Goal: Task Accomplishment & Management: Complete application form

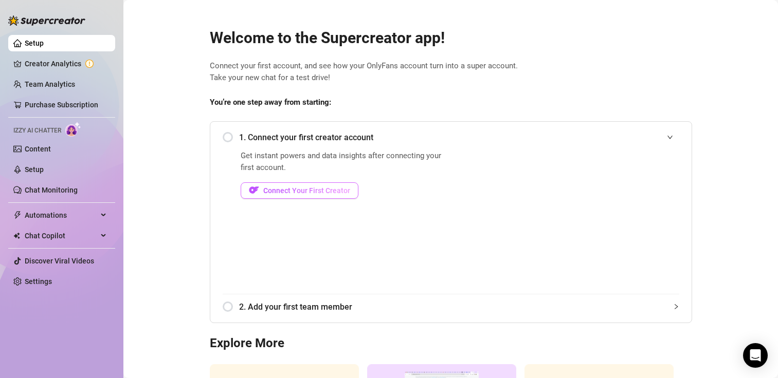
click at [316, 183] on button "Connect Your First Creator" at bounding box center [300, 190] width 118 height 16
click at [306, 189] on span "Connect Your First Creator" at bounding box center [306, 191] width 87 height 8
click at [331, 190] on span "Connect Your First Creator" at bounding box center [306, 191] width 87 height 8
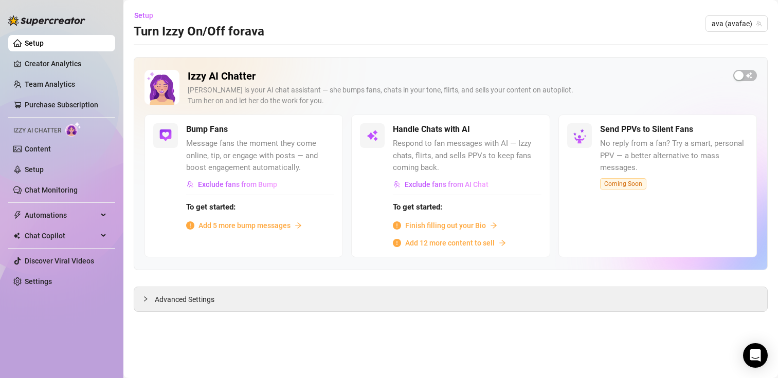
click at [273, 225] on span "Add 5 more bump messages" at bounding box center [244, 225] width 92 height 11
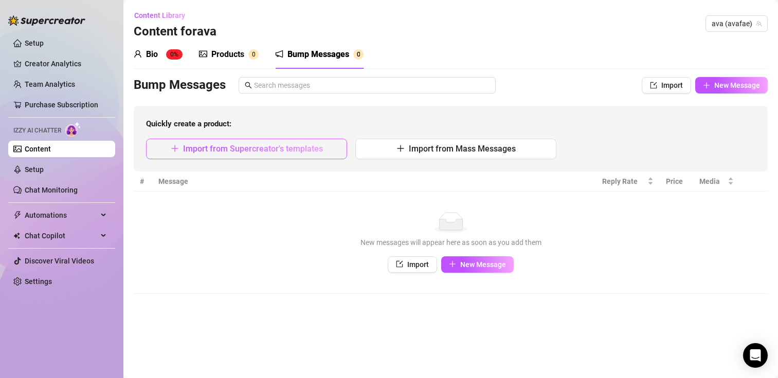
click at [278, 151] on span "Import from Supercreator's templates" at bounding box center [253, 149] width 140 height 10
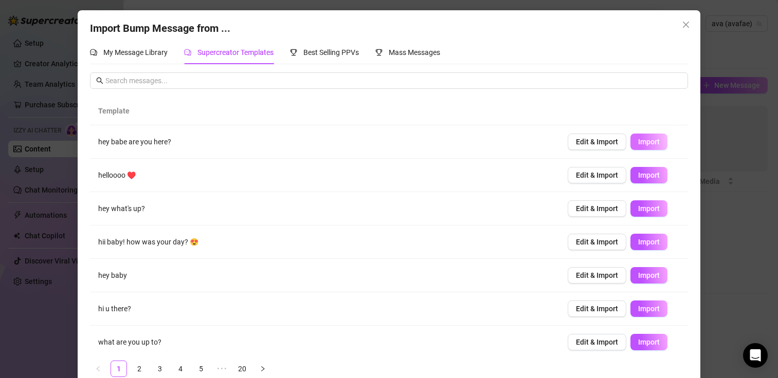
click at [638, 138] on span "Import" at bounding box center [649, 142] width 22 height 8
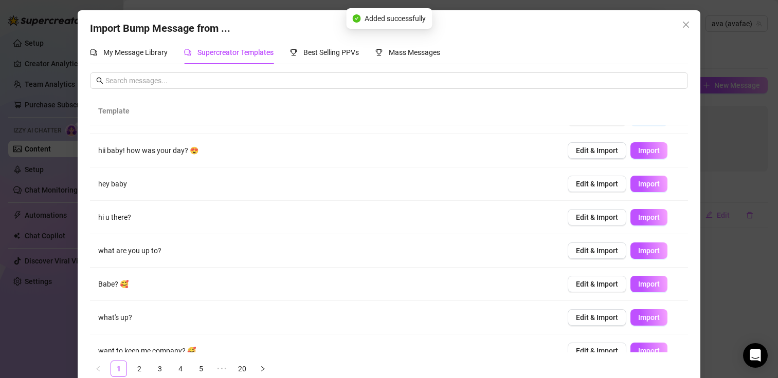
scroll to position [107, 0]
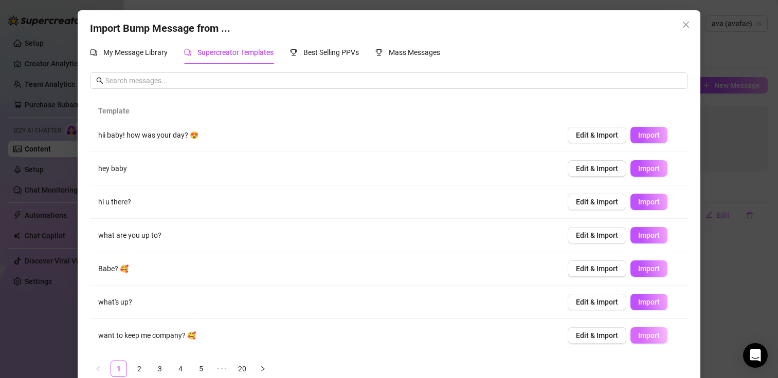
click at [638, 340] on span "Import" at bounding box center [649, 336] width 22 height 8
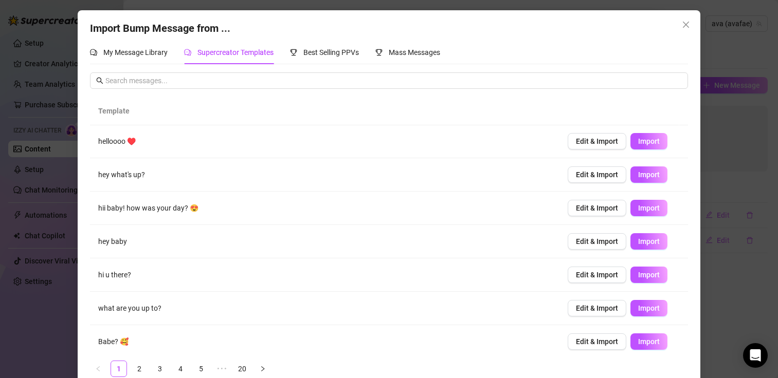
scroll to position [19, 0]
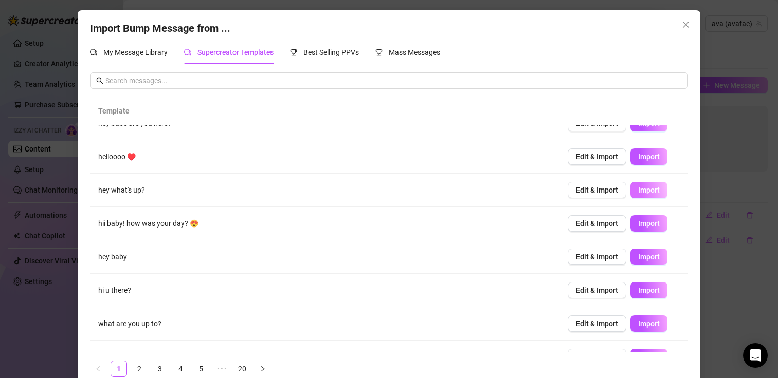
click at [640, 188] on span "Import" at bounding box center [649, 190] width 22 height 8
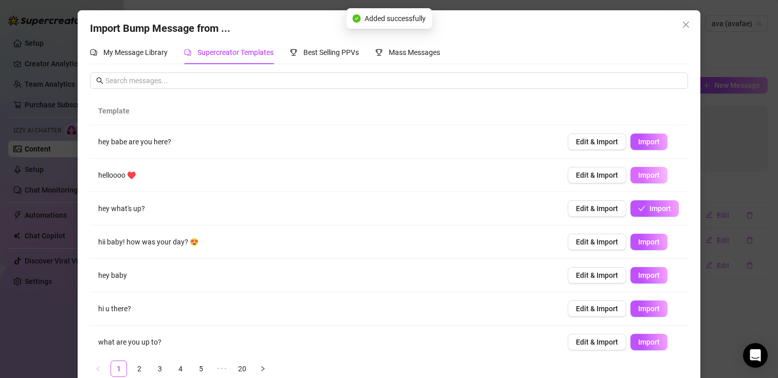
click at [638, 170] on button "Import" at bounding box center [648, 175] width 37 height 16
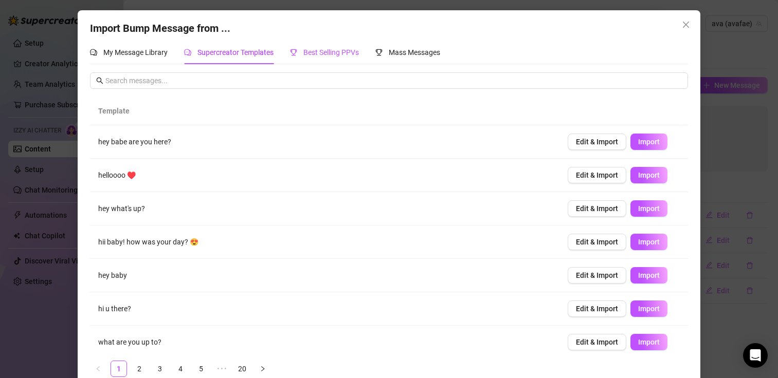
click at [346, 51] on span "Best Selling PPVs" at bounding box center [331, 52] width 56 height 8
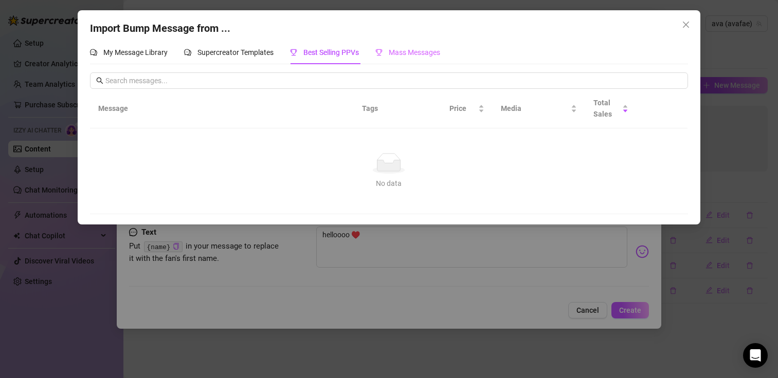
click at [407, 59] on div "Mass Messages" at bounding box center [407, 53] width 65 height 24
click at [156, 57] on div "My Message Library" at bounding box center [129, 52] width 78 height 11
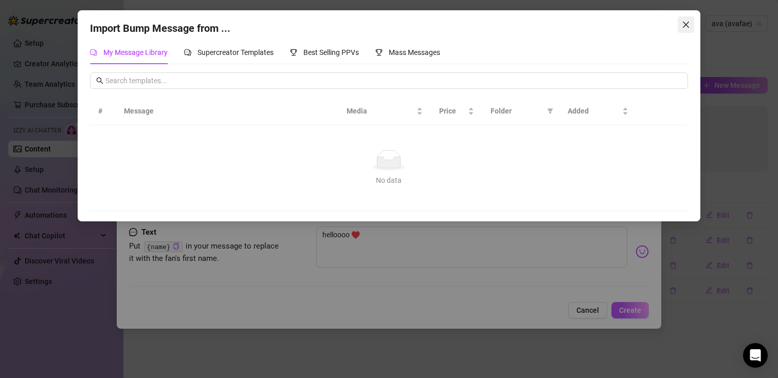
click at [688, 24] on icon "close" at bounding box center [686, 25] width 8 height 8
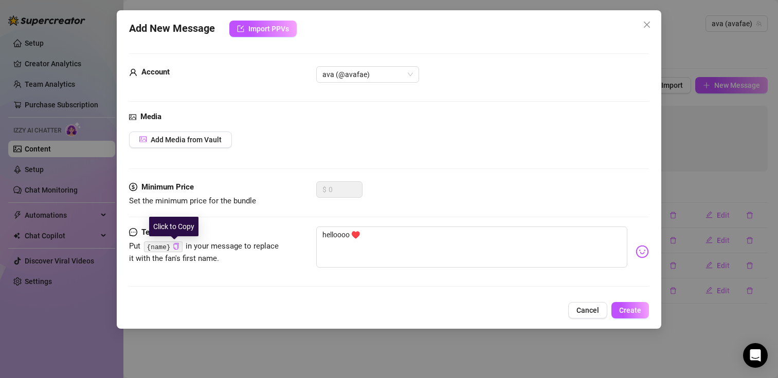
click at [173, 242] on code "{name}" at bounding box center [163, 247] width 39 height 11
click at [175, 249] on icon "copy" at bounding box center [176, 246] width 7 height 7
click at [281, 185] on div "Minimum Price" at bounding box center [206, 187] width 154 height 12
click at [305, 185] on div "Minimum Price Set the minimum price for the bundle $ 0" at bounding box center [389, 194] width 520 height 26
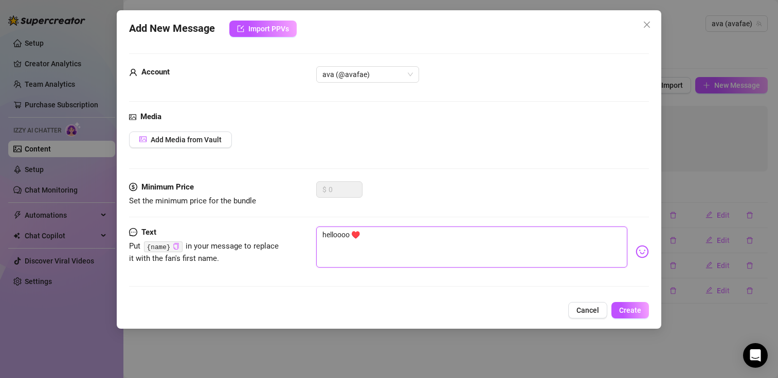
click at [323, 229] on textarea "helloooo ♥️" at bounding box center [471, 247] width 311 height 41
paste textarea "{name}"
type textarea "{name}helloooo ♥️"
type textarea "{name} helloooo ♥️"
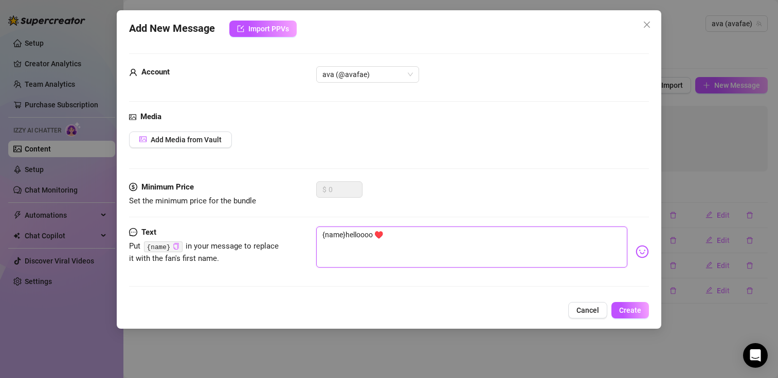
type textarea "{name} helloooo ♥️"
drag, startPoint x: 344, startPoint y: 232, endPoint x: 284, endPoint y: 237, distance: 60.4
click at [284, 237] on div "Text Put {name} in your message to replace it with the fan's first name. {name}…" at bounding box center [389, 252] width 520 height 50
type textarea "helloooo ♥️"
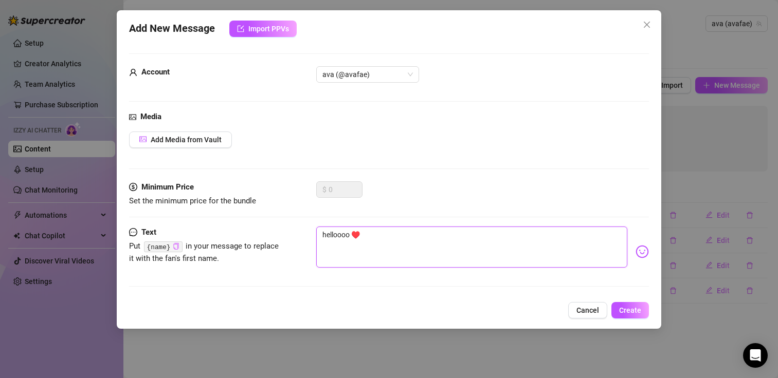
type textarea "helloooo ♥️"
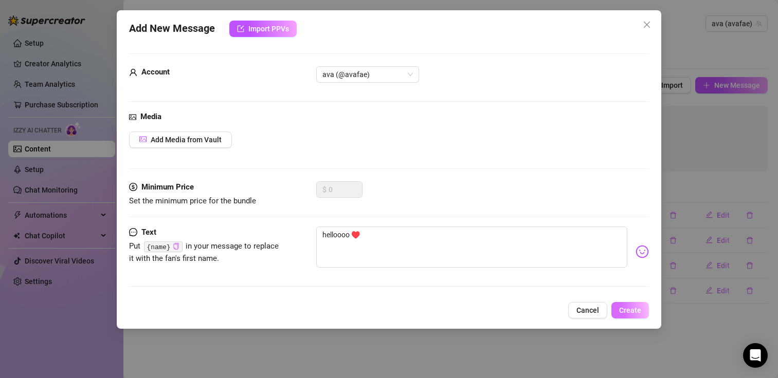
click at [622, 306] on span "Create" at bounding box center [630, 310] width 22 height 8
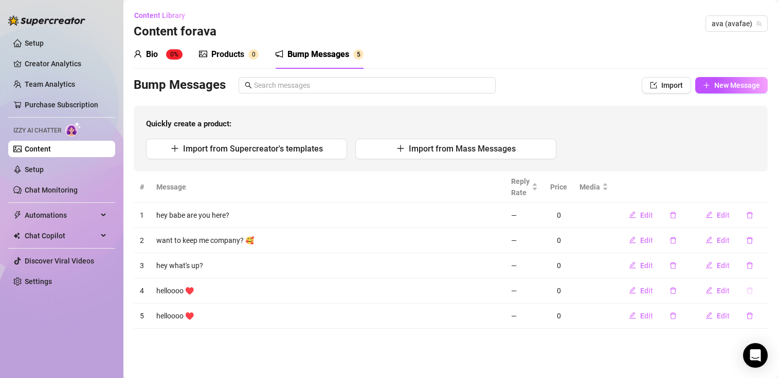
click at [748, 293] on icon "delete" at bounding box center [749, 290] width 7 height 7
click at [765, 263] on span "Yes" at bounding box center [760, 264] width 12 height 8
click at [253, 50] on sup "0" at bounding box center [253, 54] width 10 height 10
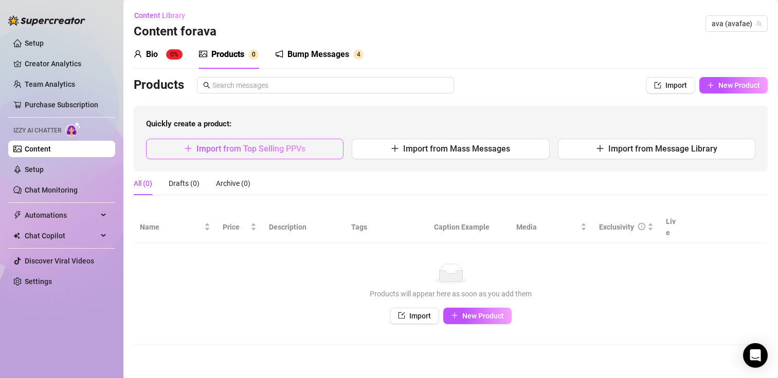
click at [264, 155] on button "Import from Top Selling PPVs" at bounding box center [244, 149] width 197 height 21
type textarea "Type your message here..."
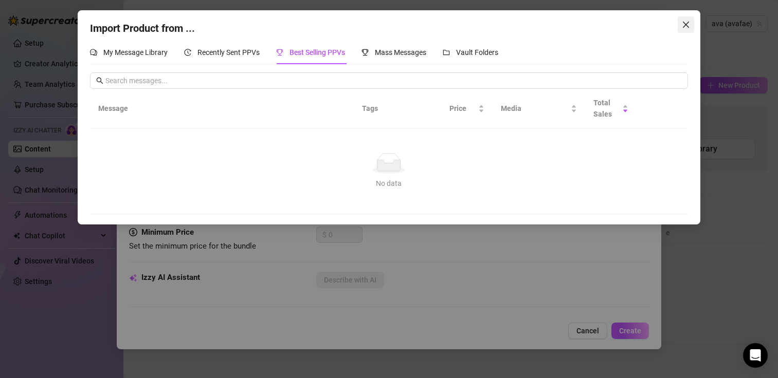
click at [684, 25] on icon "close" at bounding box center [686, 25] width 8 height 8
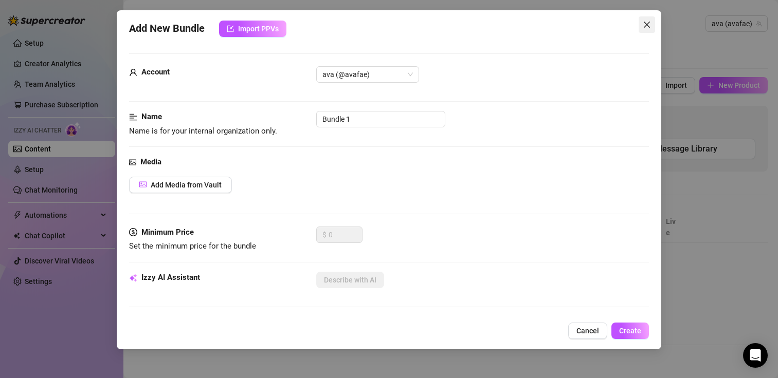
click at [652, 21] on span "Close" at bounding box center [646, 25] width 16 height 8
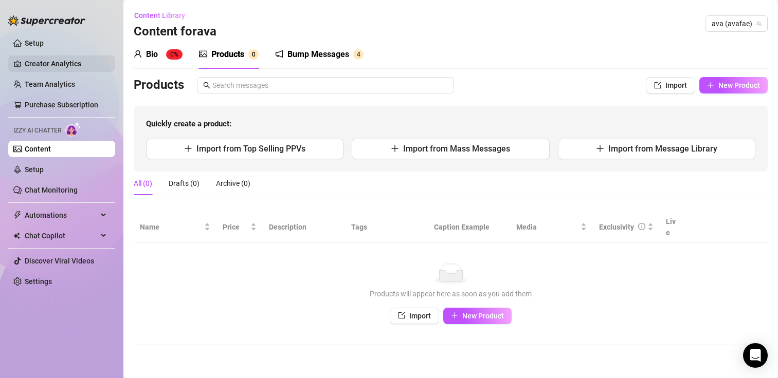
click at [61, 62] on link "Creator Analytics" at bounding box center [66, 64] width 82 height 16
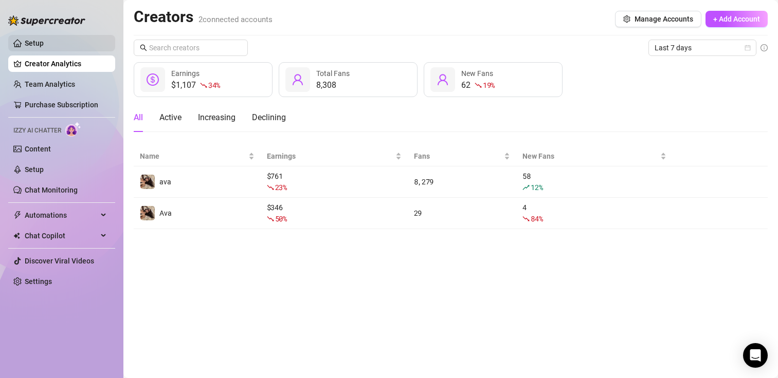
click at [44, 44] on link "Setup" at bounding box center [34, 43] width 19 height 8
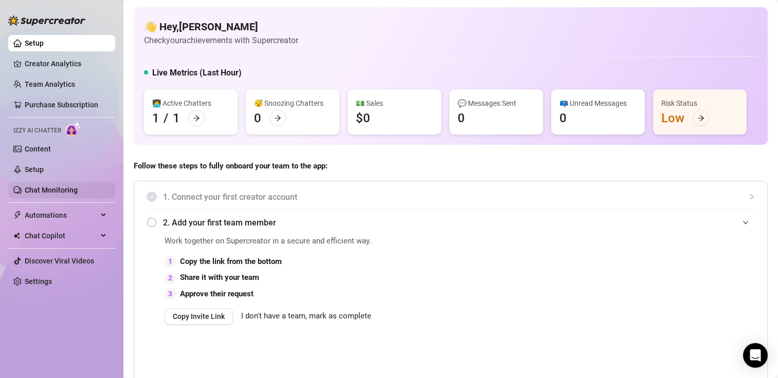
click at [73, 190] on link "Chat Monitoring" at bounding box center [51, 190] width 53 height 8
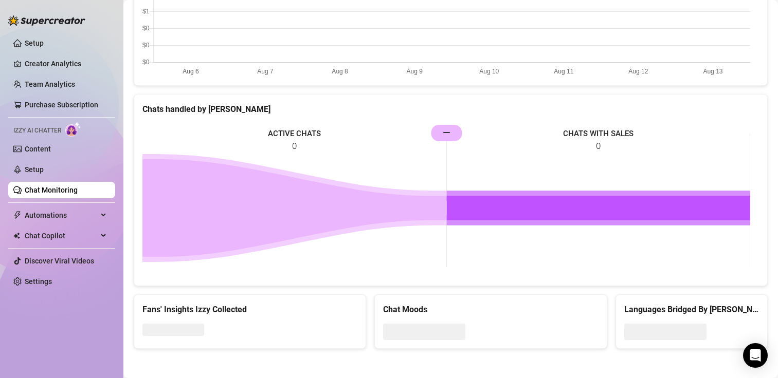
scroll to position [397, 0]
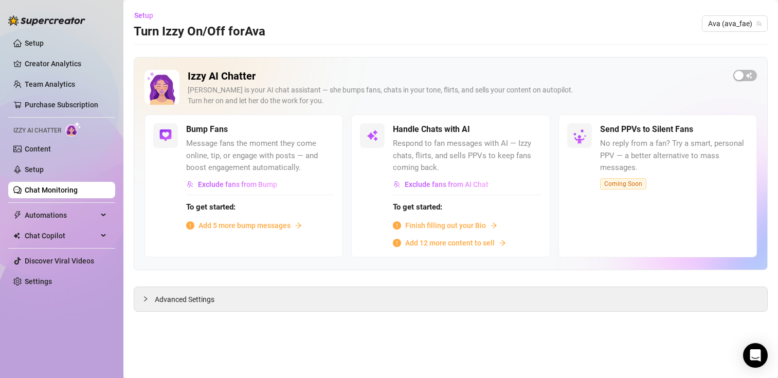
click at [284, 223] on span "Add 5 more bump messages" at bounding box center [244, 225] width 92 height 11
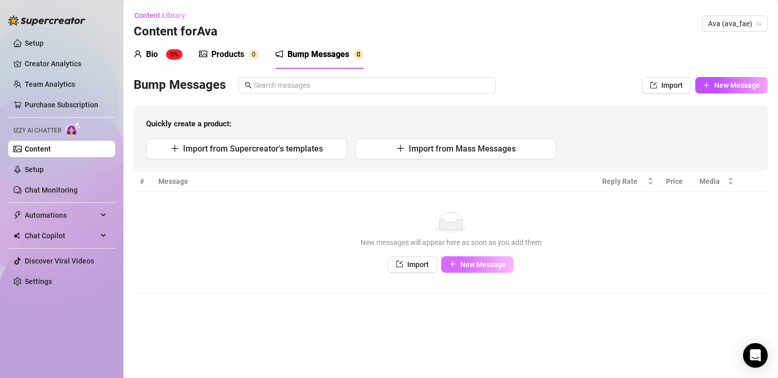
click at [459, 264] on button "New Message" at bounding box center [477, 264] width 72 height 16
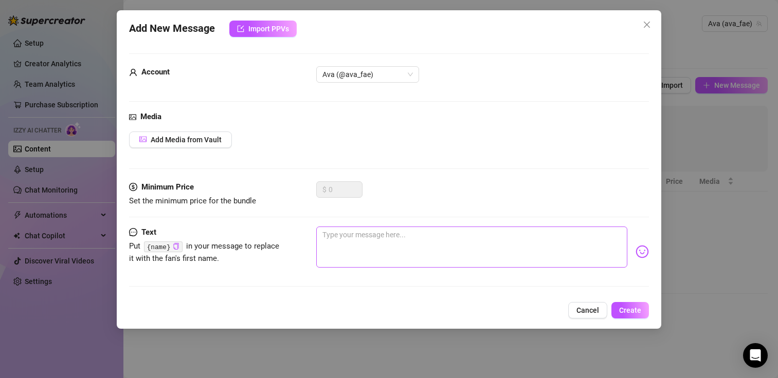
click at [459, 264] on textarea at bounding box center [471, 247] width 311 height 41
type textarea "h"
type textarea "hi"
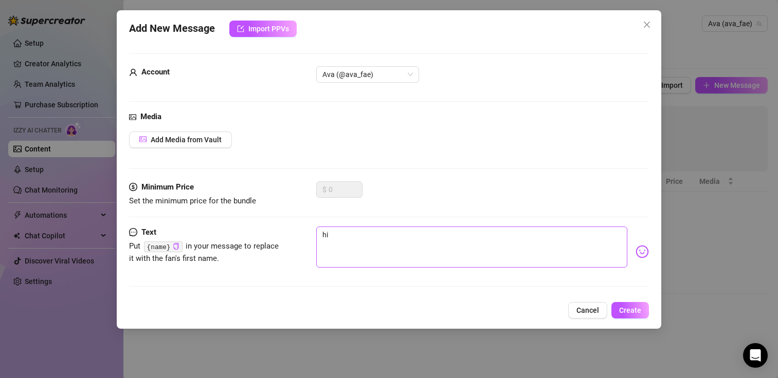
type textarea "hii"
type textarea "hiii"
type textarea "hiiii"
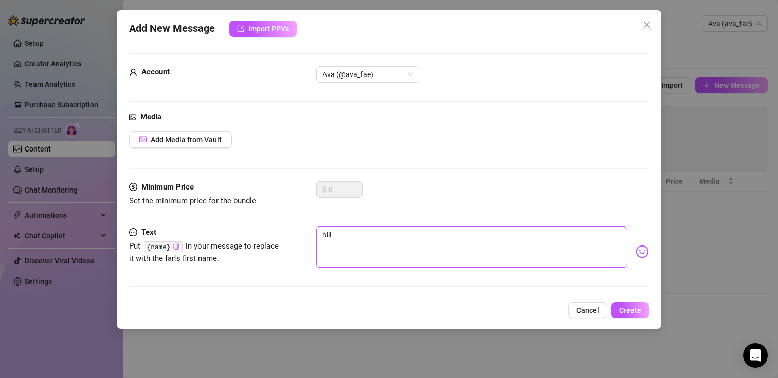
type textarea "hiiii"
type textarea "hiiiii"
type textarea "hiiiiii"
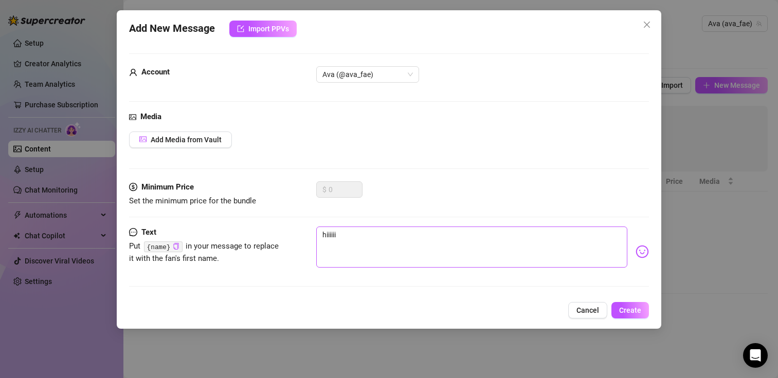
type textarea "hiiiiii"
type textarea "hiiiiii h"
type textarea "hiiiiii he"
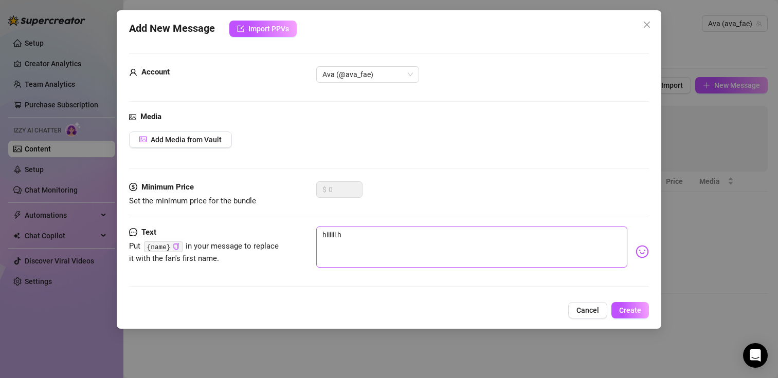
type textarea "hiiiiii he"
type textarea "hiiiiii hel"
type textarea "hiiiiii hell"
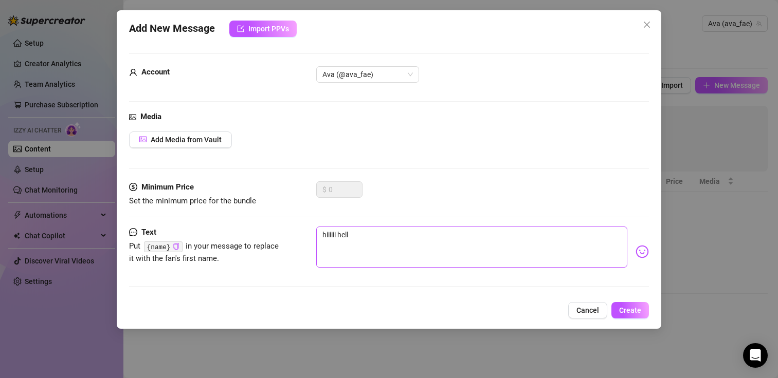
type textarea "hiiiiii hello"
click at [634, 307] on span "Create" at bounding box center [630, 310] width 22 height 8
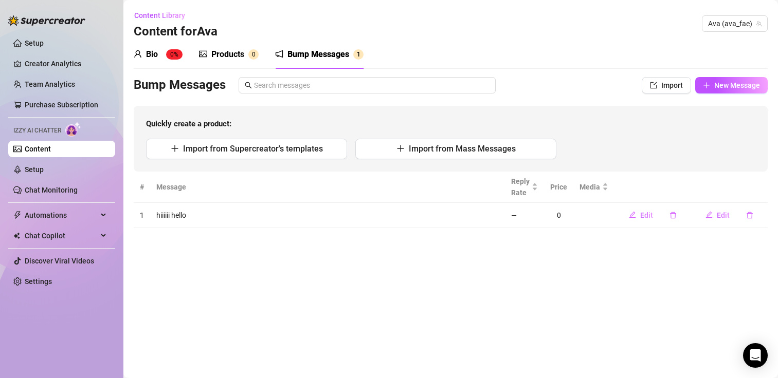
click at [160, 56] on div "Bio 0%" at bounding box center [158, 54] width 49 height 12
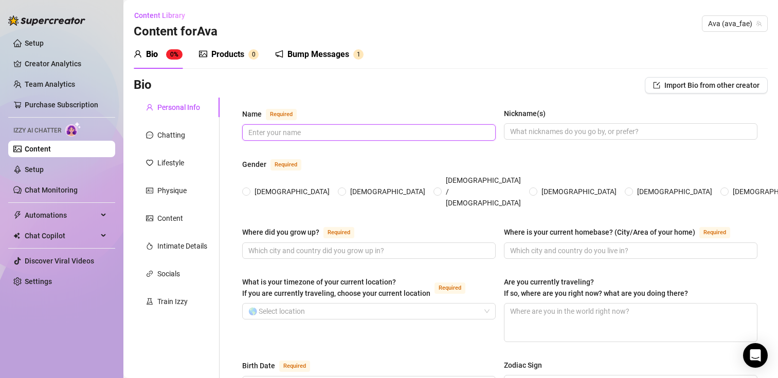
click at [316, 131] on input "Name Required" at bounding box center [367, 132] width 239 height 11
click at [316, 131] on input "ava" at bounding box center [367, 132] width 239 height 11
type input "ava"
click at [252, 186] on span "Female" at bounding box center [291, 191] width 83 height 11
click at [249, 189] on input "Female" at bounding box center [247, 192] width 4 height 7
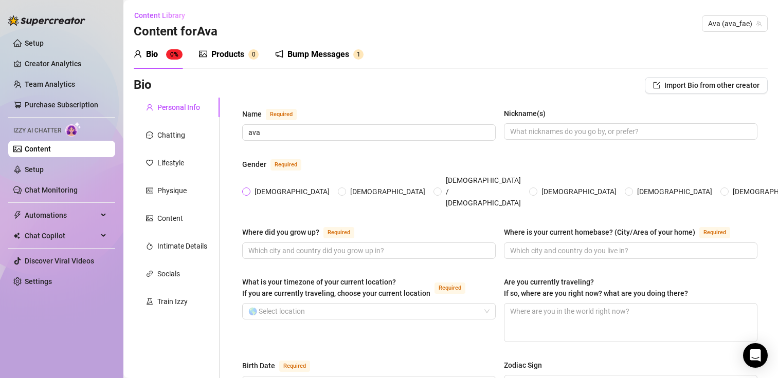
radio input "true"
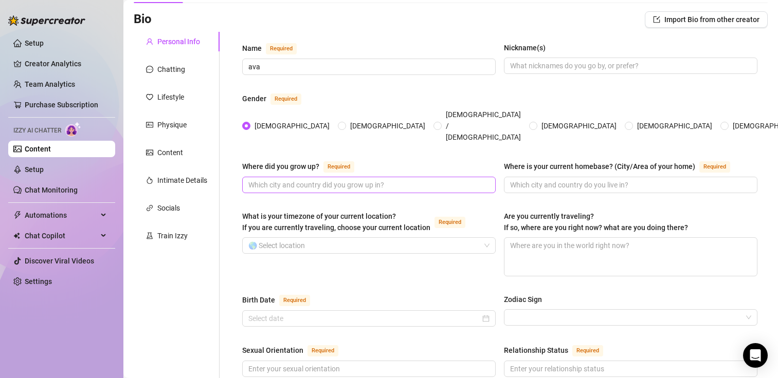
scroll to position [66, 0]
click at [290, 237] on input "What is your timezone of your current location? If you are currently traveling,…" at bounding box center [364, 244] width 232 height 15
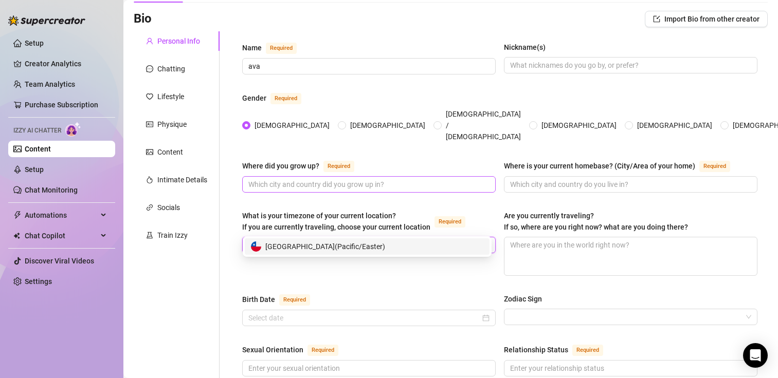
type input "e"
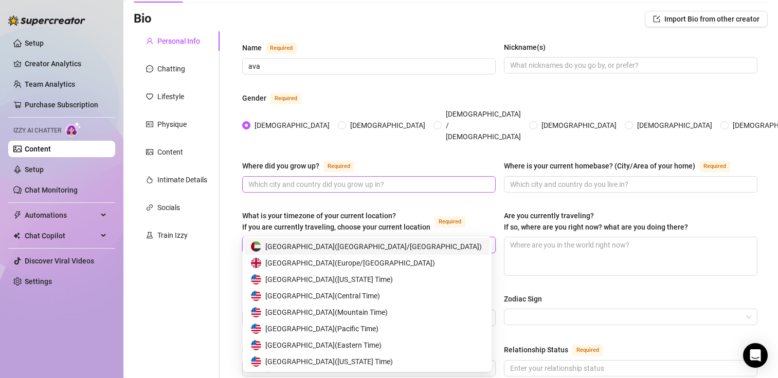
type input "united"
click at [363, 348] on span "United States of America ( Eastern Time )" at bounding box center [323, 345] width 116 height 11
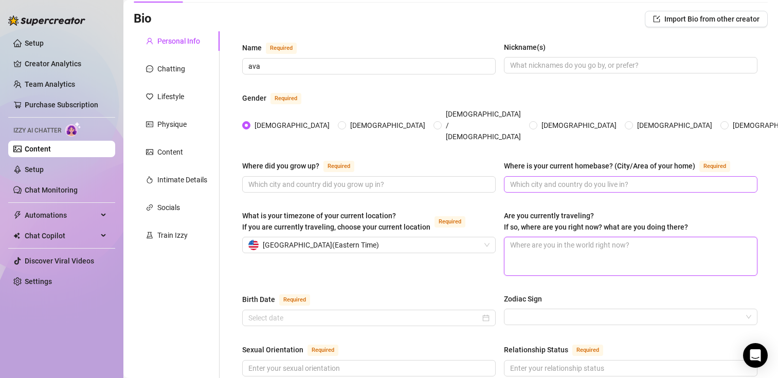
drag, startPoint x: 580, startPoint y: 221, endPoint x: 597, endPoint y: 165, distance: 58.4
click at [578, 66] on input "Nickname(s)" at bounding box center [629, 65] width 239 height 11
click at [519, 179] on input "Where is your current homebase? (City/Area of your home) Required" at bounding box center [629, 184] width 239 height 11
type input "east coast"
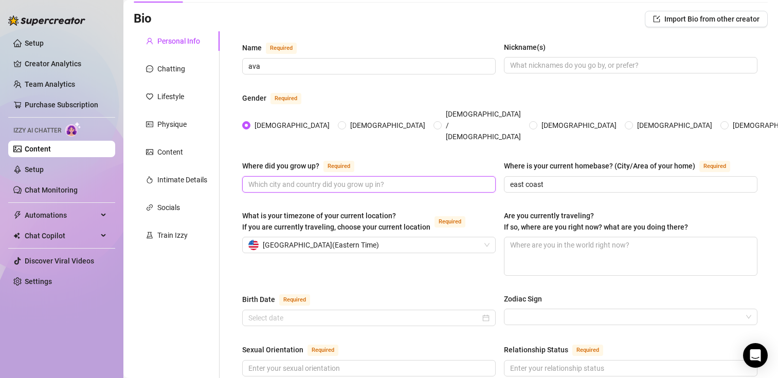
click at [428, 179] on input "Where did you grow up? Required" at bounding box center [367, 184] width 239 height 11
type input "p"
type input "washington state"
click at [583, 237] on textarea "Are you currently traveling? If so, where are you right now? what are you doing…" at bounding box center [630, 256] width 252 height 38
type textarea "n"
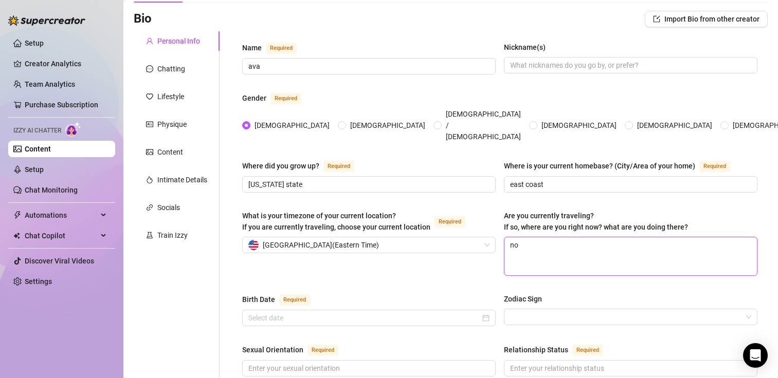
type textarea "not"
type textarea "not t"
type textarea "not"
type textarea "not c"
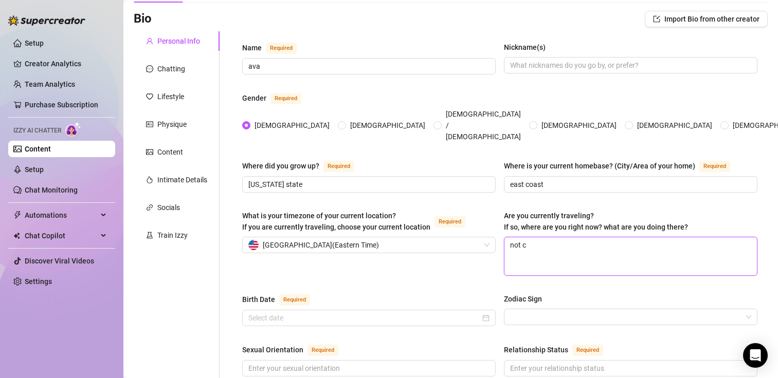
type textarea "not cu"
type textarea "not cur"
type textarea "not curr"
type textarea "not curren"
type textarea "not current"
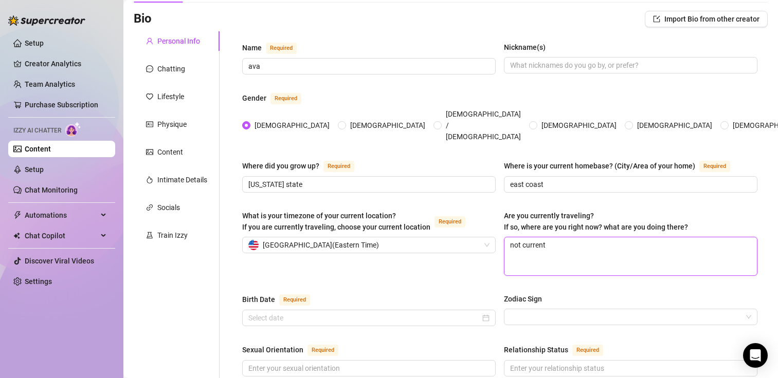
type textarea "not currentl"
type textarea "not currently"
type textarea "not currently t"
type textarea "not currently tr"
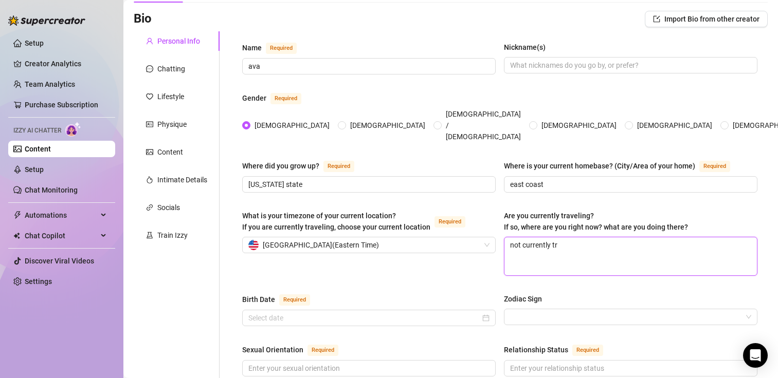
type textarea "not currently tra"
type textarea "not currently trav"
type textarea "not currently trave"
type textarea "not currently travel"
type textarea "not currently traveli"
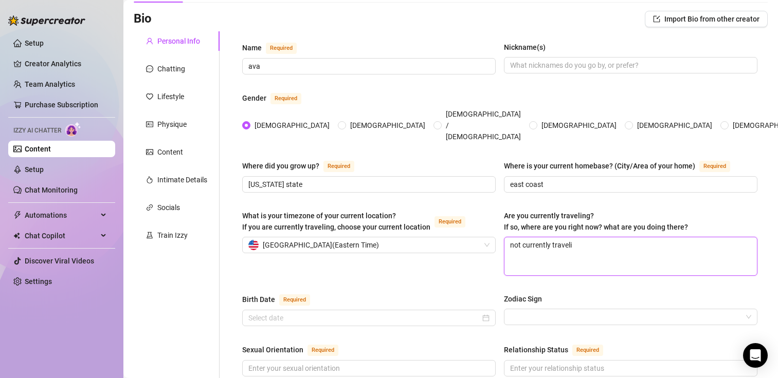
type textarea "not currently travelin"
type textarea "not currently traveling"
type textarea "not currently traveling,"
type textarea "not currently traveling, t"
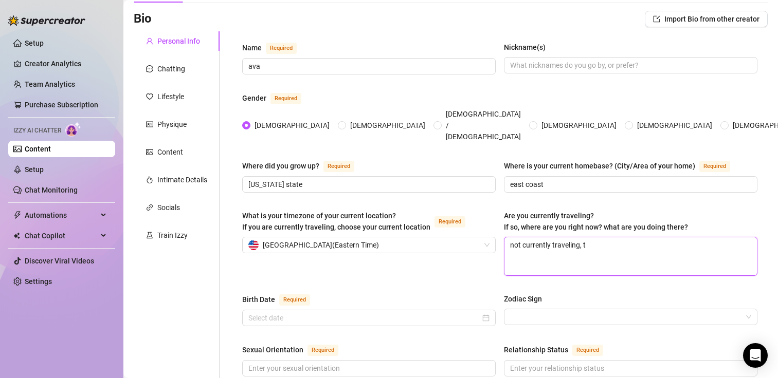
type textarea "not currently traveling, tr"
type textarea "not currently traveling, try"
type textarea "not currently traveling, tryi"
type textarea "not currently traveling, tryin"
type textarea "not currently traveling, trying"
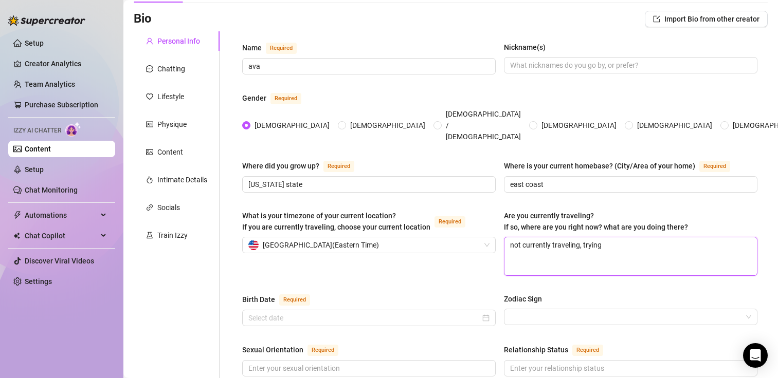
type textarea "not currently traveling, trying"
type textarea "not currently traveling, trying t"
type textarea "not currently traveling, trying to"
type textarea "not currently traveling, trying to s"
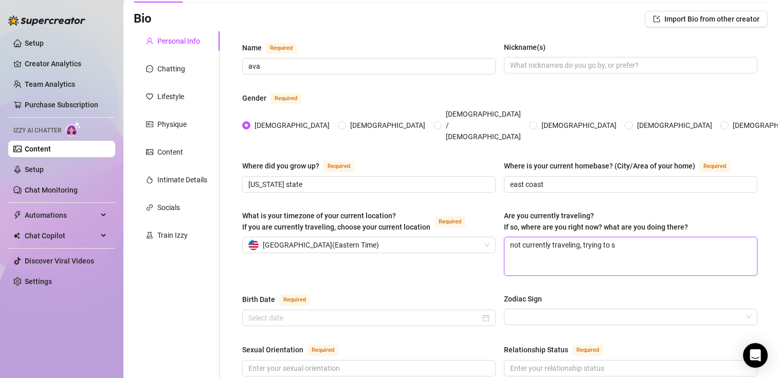
type textarea "not currently traveling, trying to se"
type textarea "not currently traveling, trying to set"
type textarea "not currently traveling, trying to sett"
type textarea "not currently traveling, trying to settl"
type textarea "not currently traveling, trying to settle"
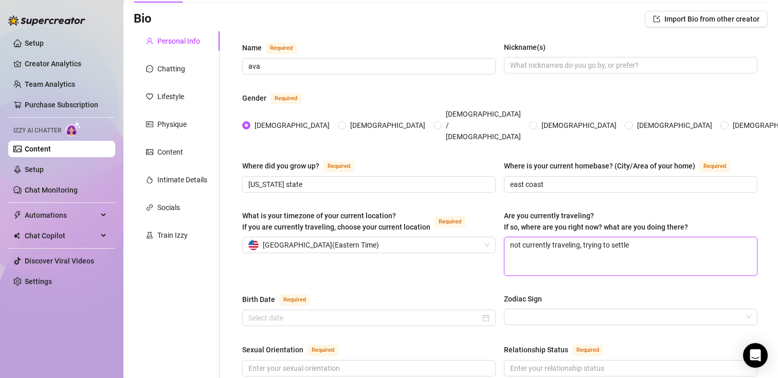
type textarea "not currently traveling, trying to settle"
type textarea "not currently traveling, trying to settle i"
type textarea "not currently traveling, trying to settle in"
type textarea "not currently traveling, trying to settle in t"
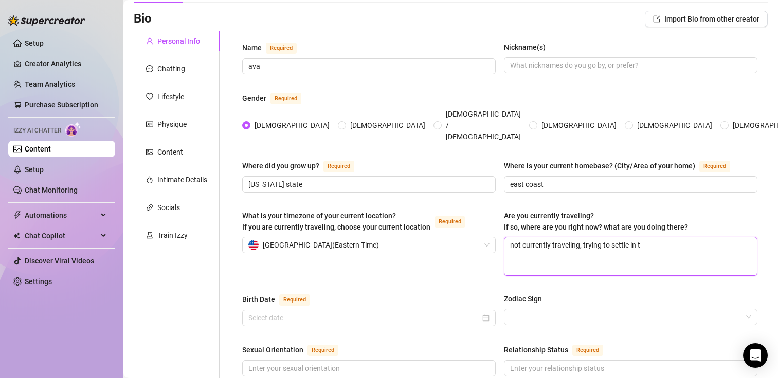
type textarea "not currently traveling, trying to settle in"
type textarea "not currently traveling, trying to settle int"
type textarea "not currently traveling, trying to settle into"
type textarea "not currently traveling, trying to settle into m"
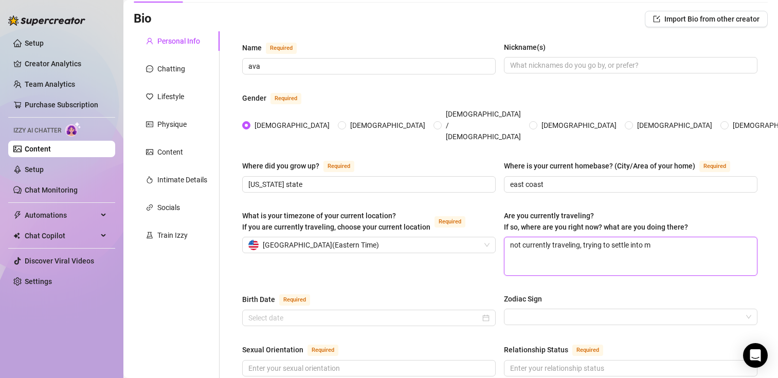
type textarea "not currently traveling, trying to settle into my"
type textarea "not currently traveling, trying to settle into my n"
type textarea "not currently traveling, trying to settle into my ne"
type textarea "not currently traveling, trying to settle into my new"
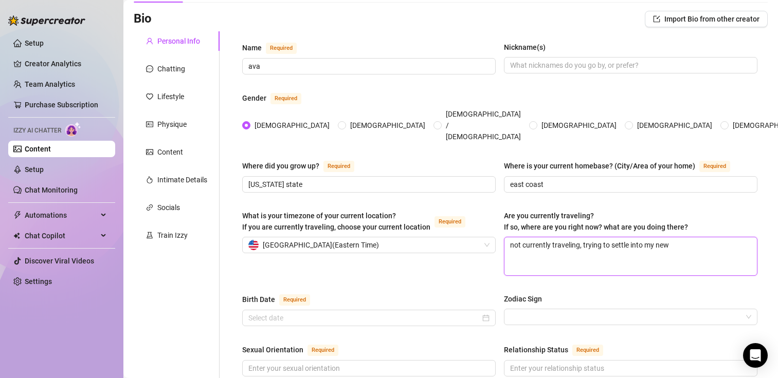
type textarea "not currently traveling, trying to settle into my new"
type textarea "not currently traveling, trying to settle into my new p"
type textarea "not currently traveling, trying to settle into my new pa"
type textarea "not currently traveling, trying to settle into my new par"
type textarea "not currently traveling, trying to settle into my new part"
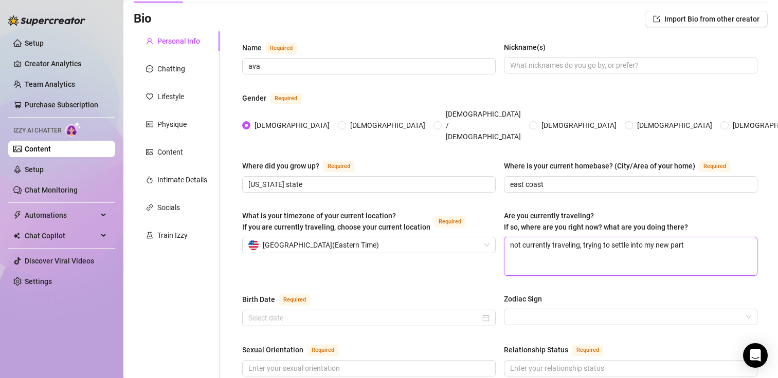
type textarea "not currently traveling, trying to settle into my new part"
type textarea "not currently traveling, trying to settle into my new part o"
type textarea "not currently traveling, trying to settle into my new part of"
type textarea "not currently traveling, trying to settle into my new part of t"
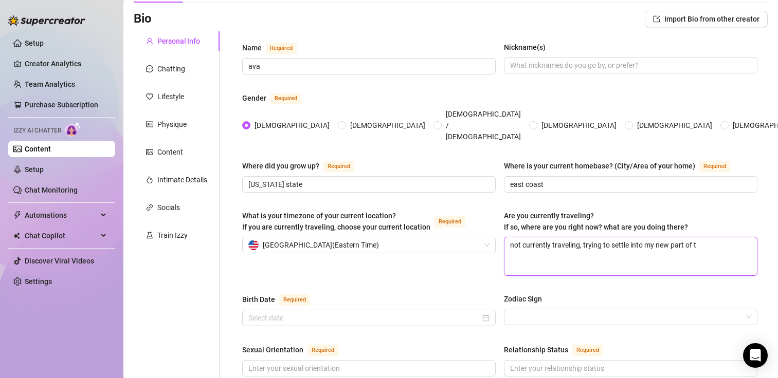
type textarea "not currently traveling, trying to settle into my new part of th"
type textarea "not currently traveling, trying to settle into my new part of the"
type textarea "not currently traveling, trying to settle into my new part of the c"
type textarea "not currently traveling, trying to settle into my new part of the co"
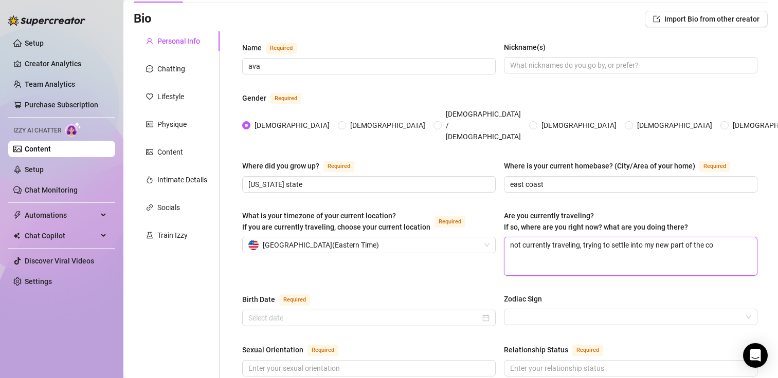
type textarea "not currently traveling, trying to settle into my new part of the cou"
type textarea "not currently traveling, trying to settle into my new part of the cout"
type textarea "not currently traveling, trying to settle into my new part of the coutn"
type textarea "not currently traveling, trying to settle into my new part of the coutnr"
type textarea "not currently traveling, trying to settle into my new part of the coutnry"
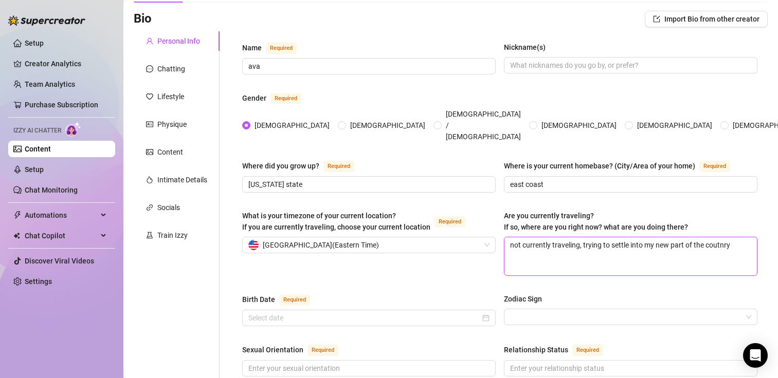
type textarea "not currently traveling, trying to settle into my new part of the coutnry"
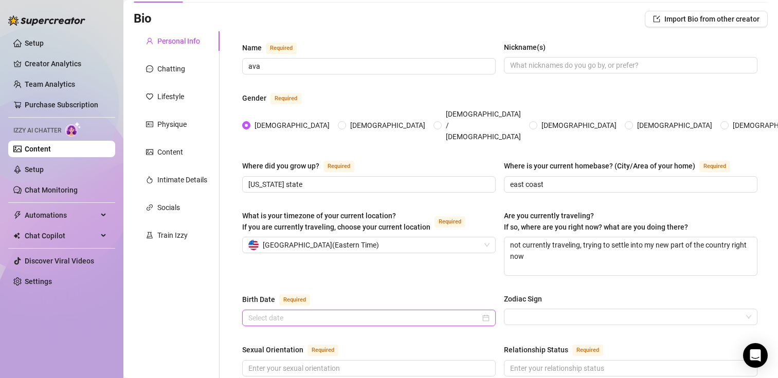
click at [372, 312] on input "Birth Date Required" at bounding box center [364, 317] width 232 height 11
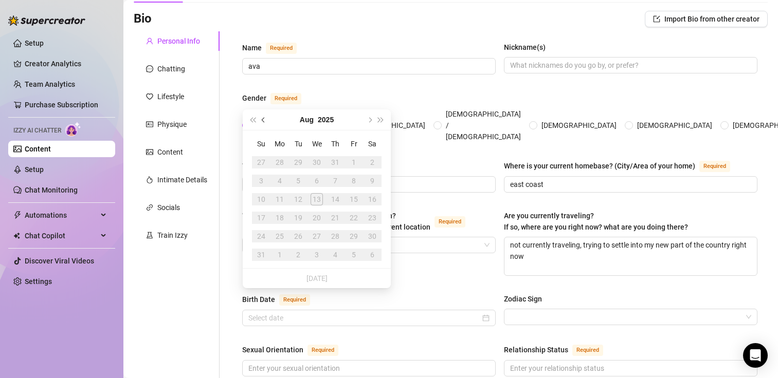
click at [265, 117] on button "Previous month (PageUp)" at bounding box center [263, 119] width 11 height 21
click at [372, 120] on button "Next month (PageDown)" at bounding box center [368, 119] width 11 height 21
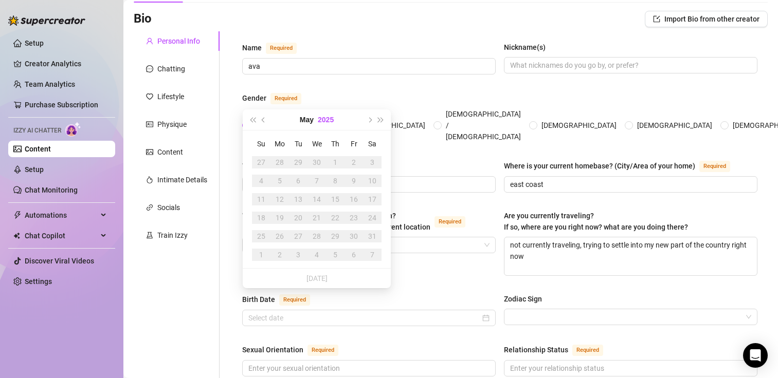
click at [324, 115] on button "2025" at bounding box center [326, 119] width 16 height 21
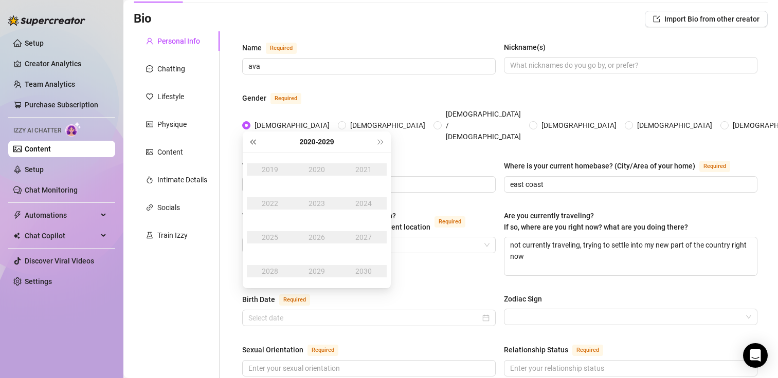
click at [255, 140] on span "Last year (Control + left)" at bounding box center [252, 141] width 5 height 5
click at [275, 206] on div "1992" at bounding box center [269, 203] width 31 height 12
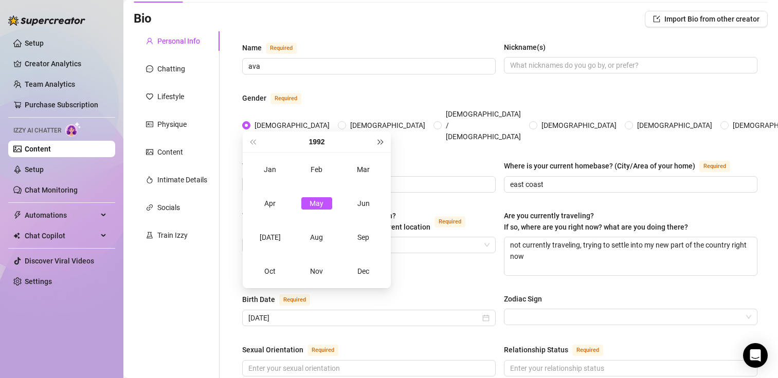
click at [378, 145] on button "Next year (Control + right)" at bounding box center [380, 142] width 11 height 21
click at [255, 141] on span "Last year (Control + left)" at bounding box center [252, 141] width 5 height 5
click at [307, 203] on div "May" at bounding box center [316, 203] width 31 height 12
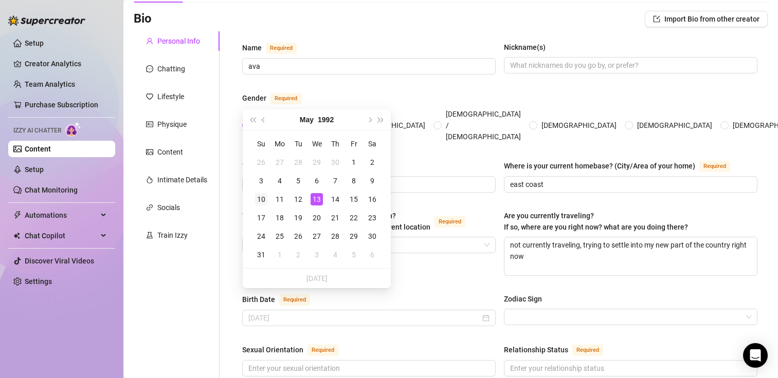
click at [262, 200] on div "10" at bounding box center [261, 199] width 12 height 12
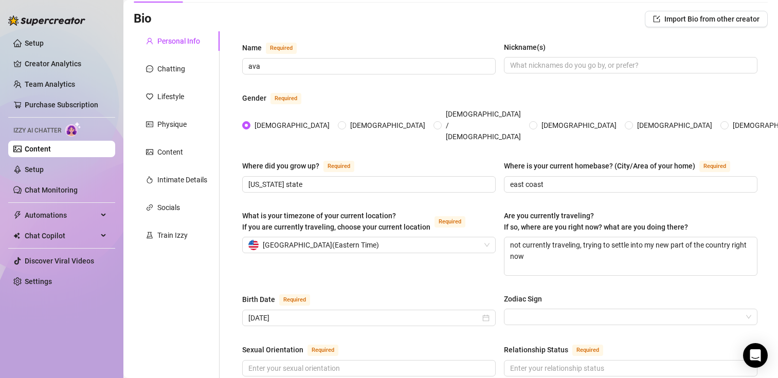
scroll to position [131, 0]
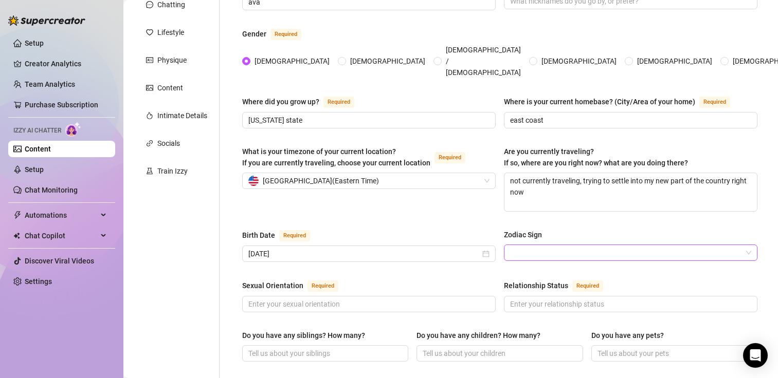
click at [527, 245] on input "Zodiac Sign" at bounding box center [626, 252] width 232 height 15
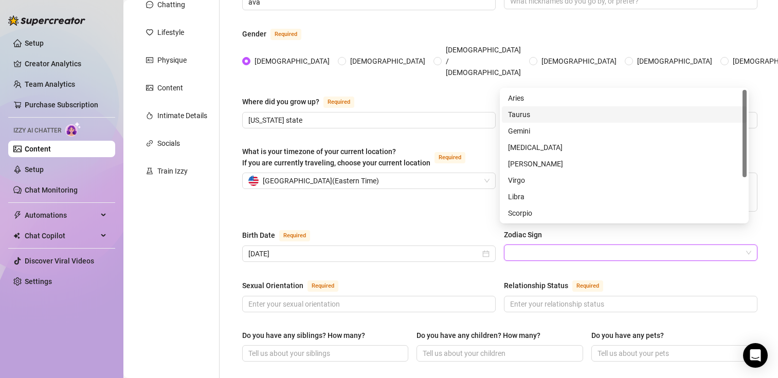
click at [549, 112] on div "Taurus" at bounding box center [624, 114] width 232 height 11
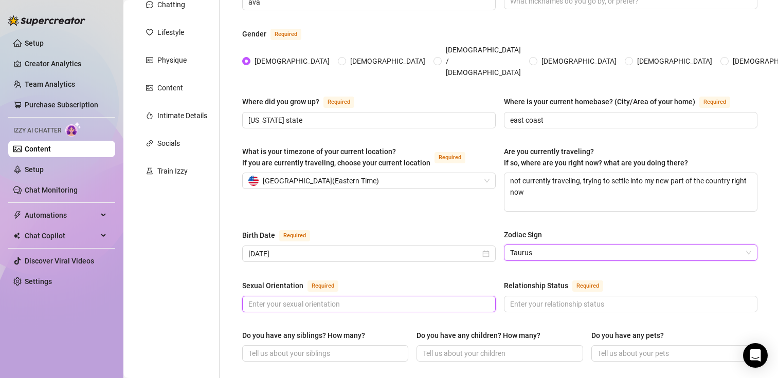
click at [322, 299] on input "Sexual Orientation Required" at bounding box center [367, 304] width 239 height 11
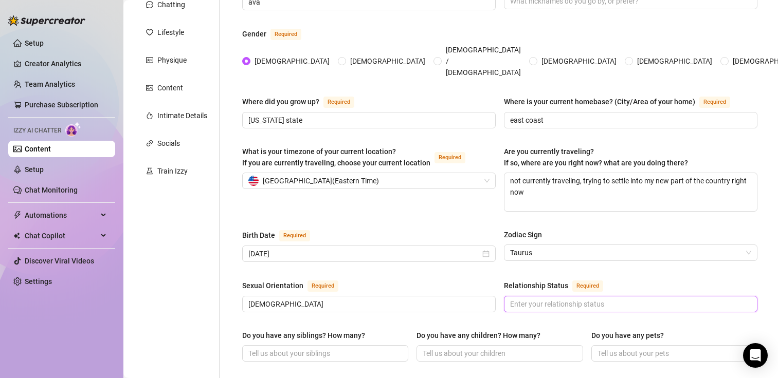
click at [556, 299] on input "Relationship Status Required" at bounding box center [629, 304] width 239 height 11
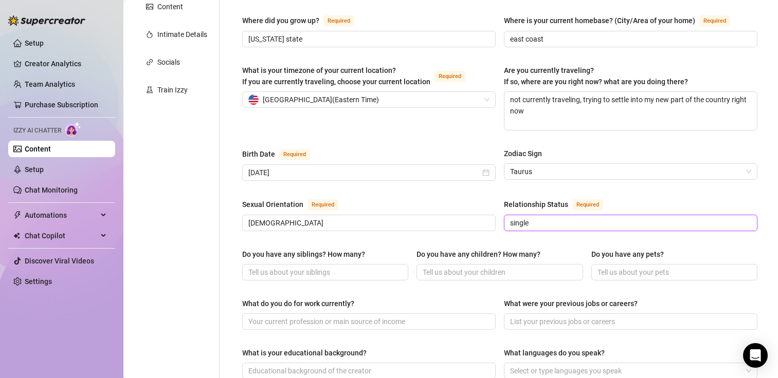
scroll to position [213, 0]
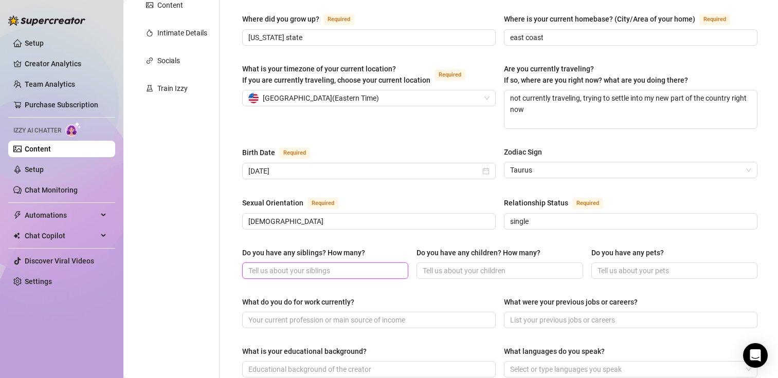
click at [339, 265] on input "Do you have any siblings? How many?" at bounding box center [324, 270] width 152 height 11
click at [620, 265] on input "Do you have any pets?" at bounding box center [673, 270] width 152 height 11
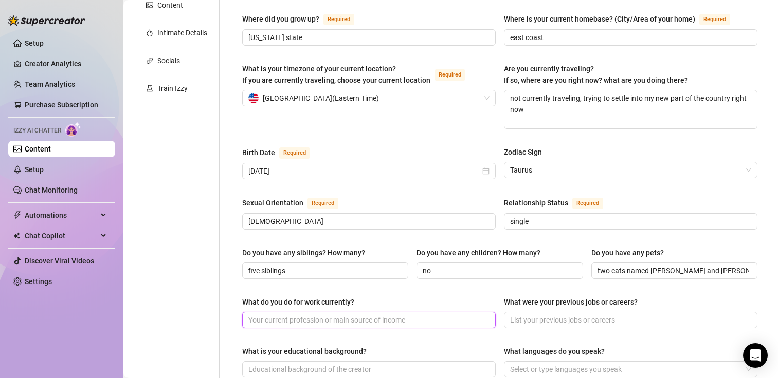
click at [442, 315] on input "What do you do for work currently?" at bounding box center [367, 320] width 239 height 11
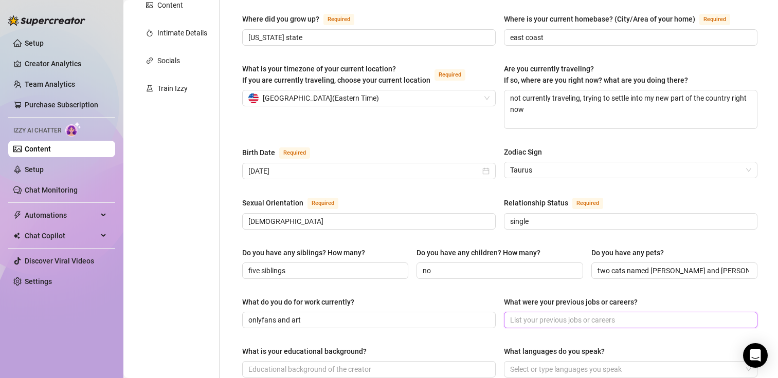
click at [580, 315] on input "What were your previous jobs or careers?" at bounding box center [629, 320] width 239 height 11
click at [455, 361] on span at bounding box center [368, 369] width 253 height 16
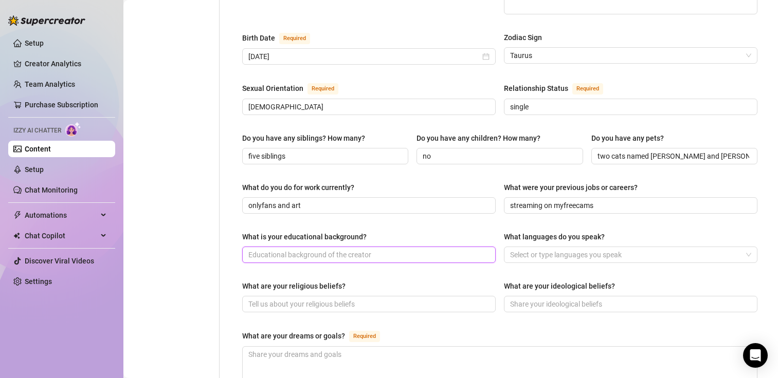
scroll to position [328, 0]
drag, startPoint x: 356, startPoint y: 234, endPoint x: 116, endPoint y: 234, distance: 240.0
click at [116, 234] on div "Setup Creator Analytics Team Analytics Purchase Subscription Izzy AI Chatter Co…" at bounding box center [389, 189] width 778 height 378
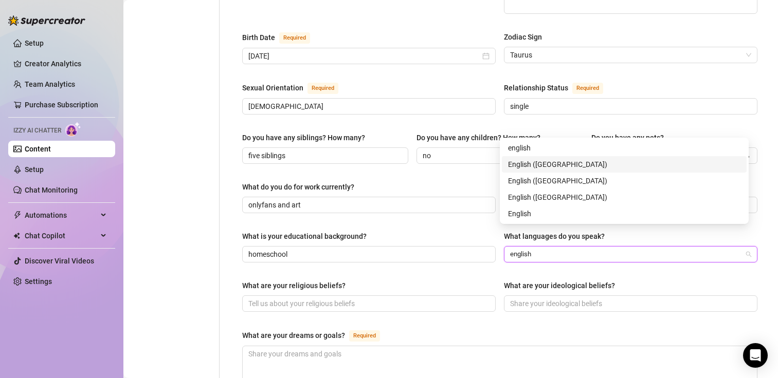
click at [552, 161] on div "English (US)" at bounding box center [624, 164] width 232 height 11
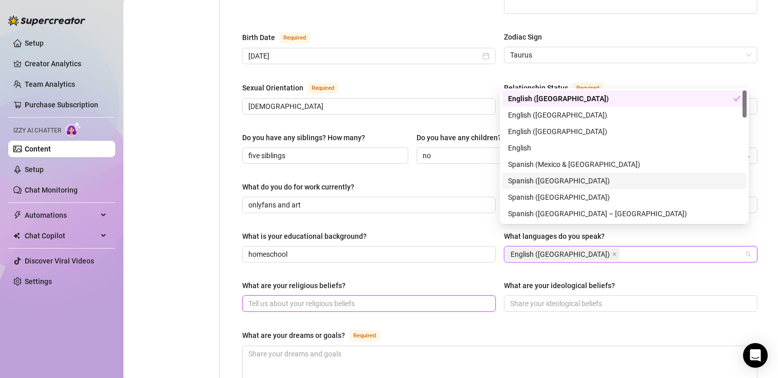
click at [336, 298] on input "What are your religious beliefs?" at bounding box center [367, 303] width 239 height 11
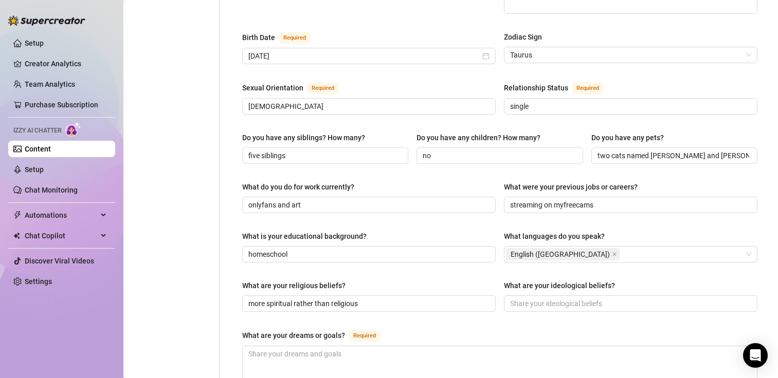
click at [563, 280] on div "What are your ideological beliefs?" at bounding box center [630, 287] width 253 height 15
click at [562, 298] on input "What are your ideological beliefs?" at bounding box center [629, 303] width 239 height 11
click at [594, 298] on input "What are your ideological beliefs?" at bounding box center [629, 303] width 239 height 11
paste input "Existentialism"
click at [328, 346] on textarea "What are your dreams or goals? Required" at bounding box center [500, 365] width 514 height 38
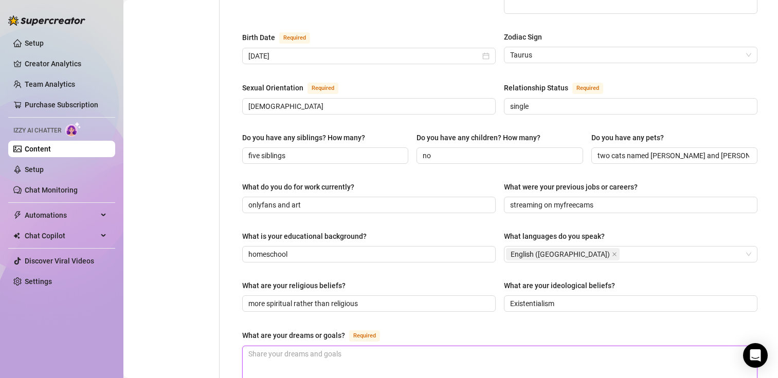
click at [328, 346] on textarea "What are your dreams or goals? Required" at bounding box center [500, 365] width 514 height 38
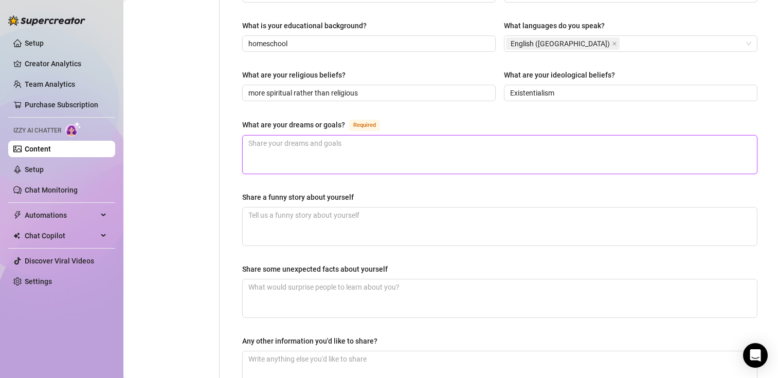
scroll to position [541, 0]
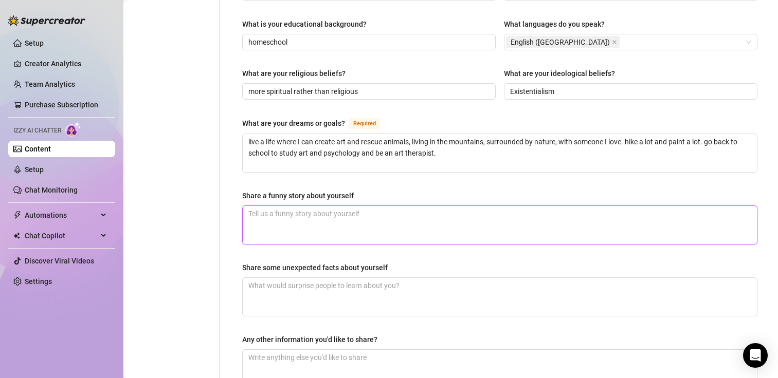
click at [365, 209] on textarea "Share a funny story about yourself" at bounding box center [500, 225] width 514 height 38
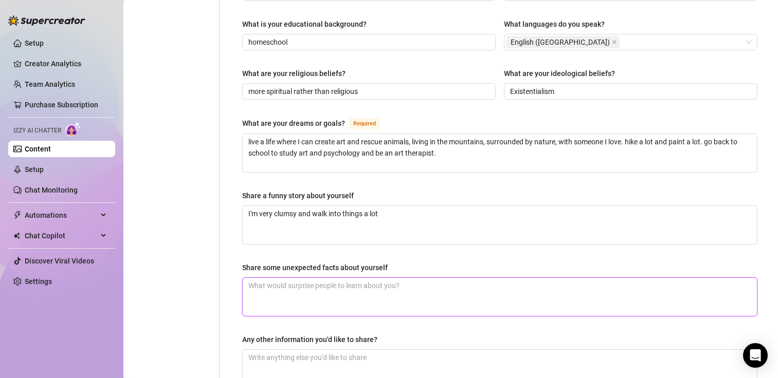
click at [328, 278] on textarea "Share some unexpected facts about yourself" at bounding box center [500, 297] width 514 height 38
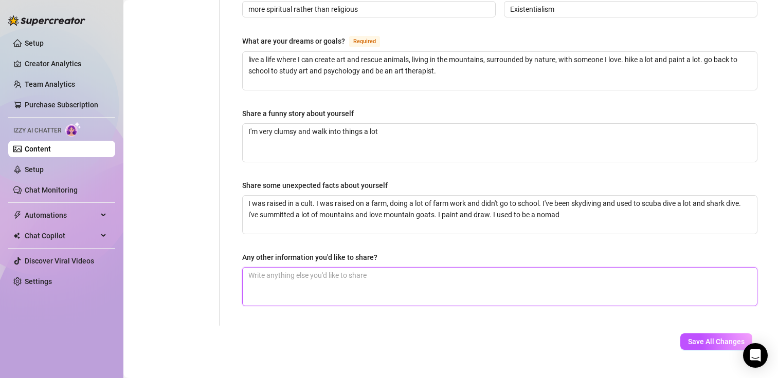
click at [328, 280] on textarea "Any other information you'd like to share?" at bounding box center [500, 287] width 514 height 38
drag, startPoint x: 328, startPoint y: 280, endPoint x: 329, endPoint y: 290, distance: 10.3
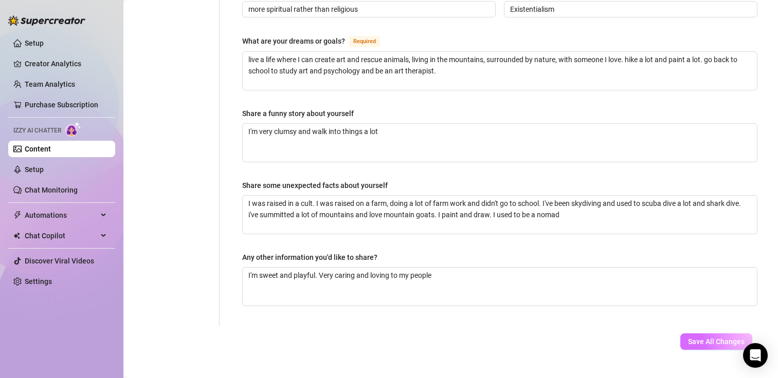
click at [688, 334] on button "Save All Changes" at bounding box center [716, 342] width 72 height 16
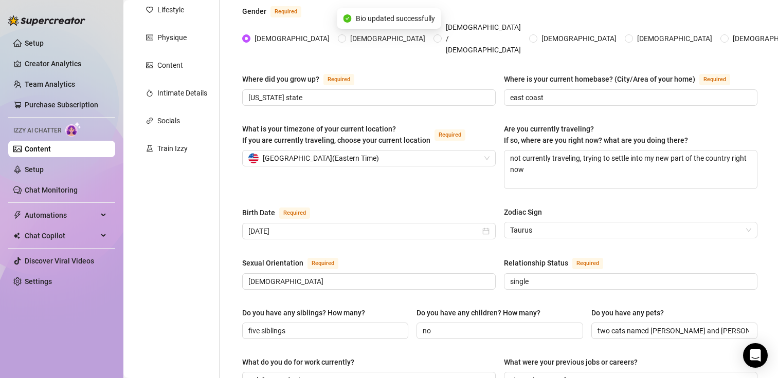
scroll to position [0, 0]
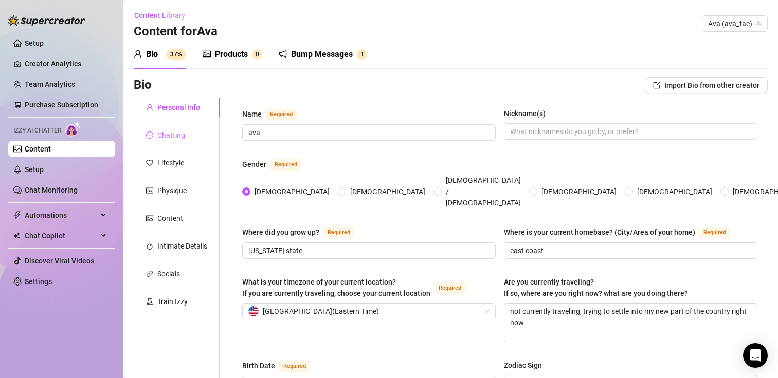
click at [183, 141] on div "Chatting" at bounding box center [177, 135] width 86 height 20
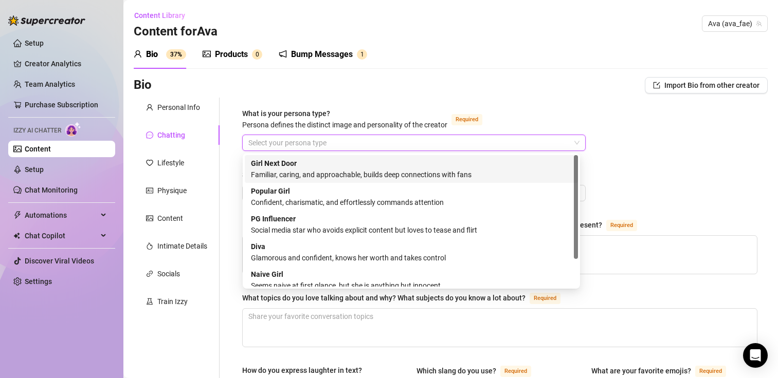
click at [304, 148] on input "What is your persona type? Persona defines the distinct image and personality o…" at bounding box center [409, 142] width 322 height 15
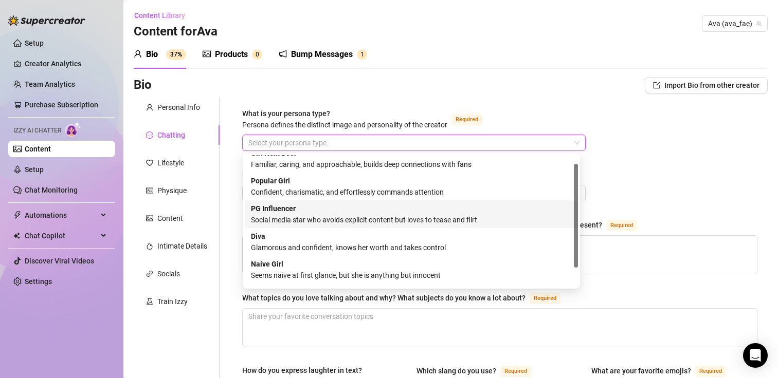
scroll to position [10, 0]
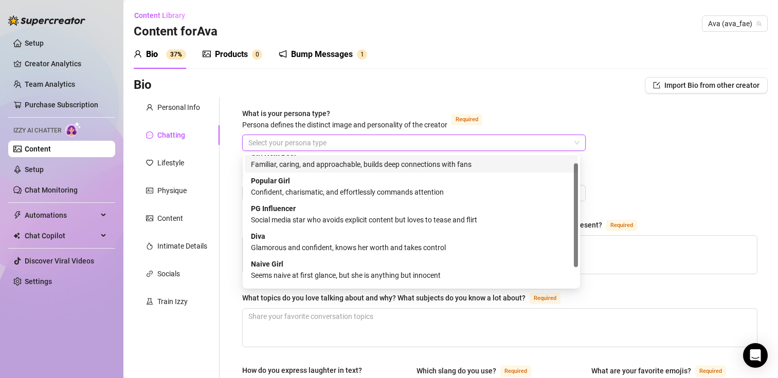
click at [321, 165] on div "Familiar, caring, and approachable, builds deep connections with fans" at bounding box center [411, 164] width 321 height 11
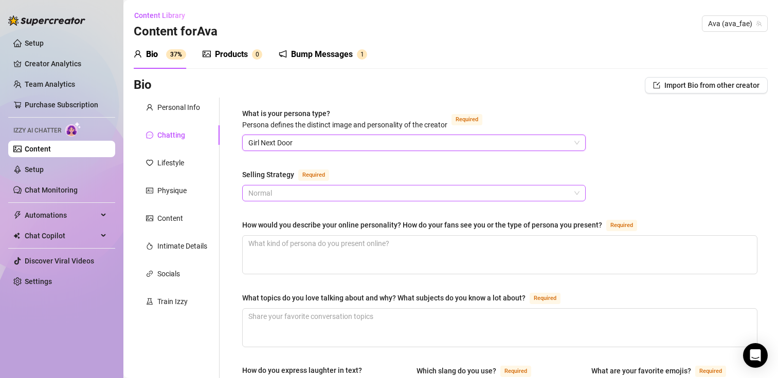
click at [302, 200] on span "Normal" at bounding box center [413, 193] width 331 height 15
click at [301, 197] on span "Normal" at bounding box center [413, 193] width 331 height 15
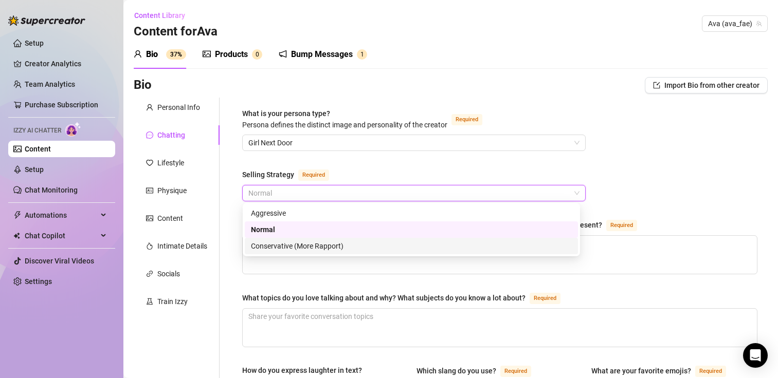
click at [299, 246] on div "Conservative (More Rapport)" at bounding box center [411, 246] width 321 height 11
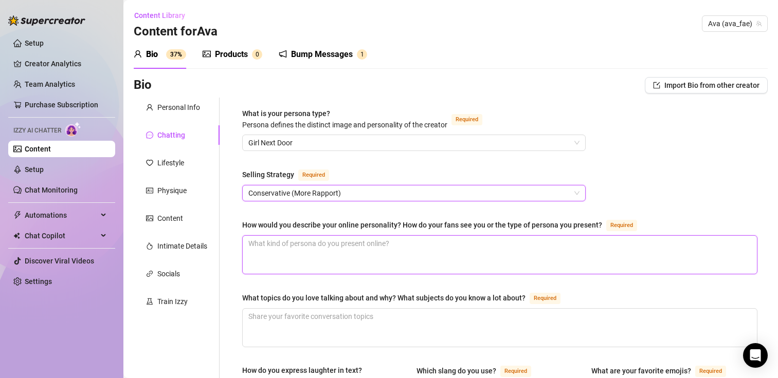
click at [302, 248] on textarea "How would you describe your online personality? How do your fans see you or the…" at bounding box center [500, 255] width 514 height 38
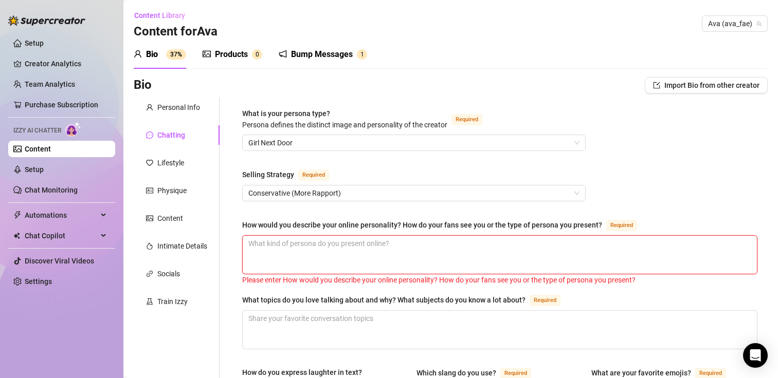
click at [455, 261] on textarea "How would you describe your online personality? How do your fans see you or the…" at bounding box center [500, 255] width 514 height 38
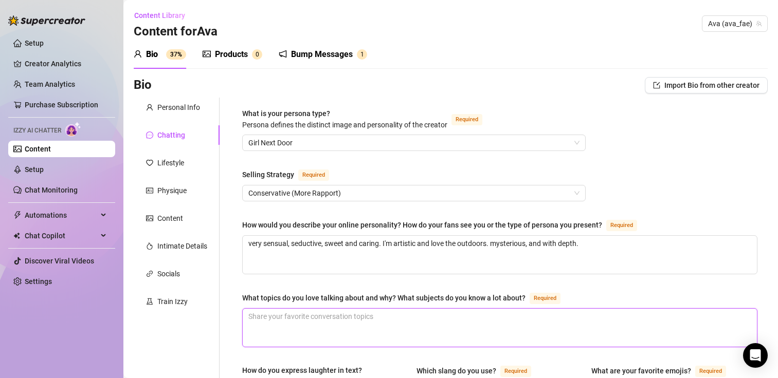
click at [367, 319] on textarea "What topics do you love talking about and why? What subjects do you know a lot …" at bounding box center [500, 328] width 514 height 38
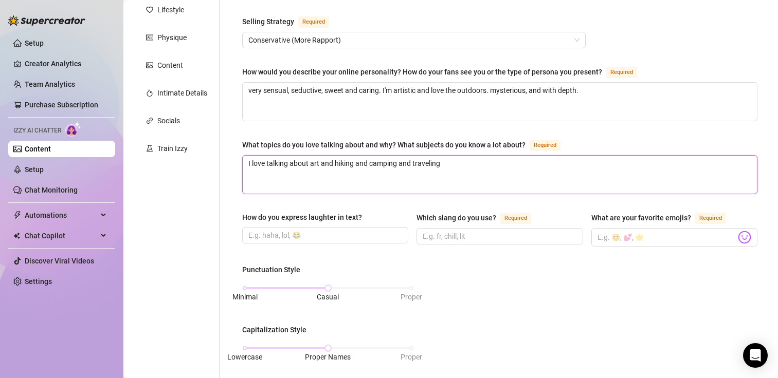
scroll to position [154, 0]
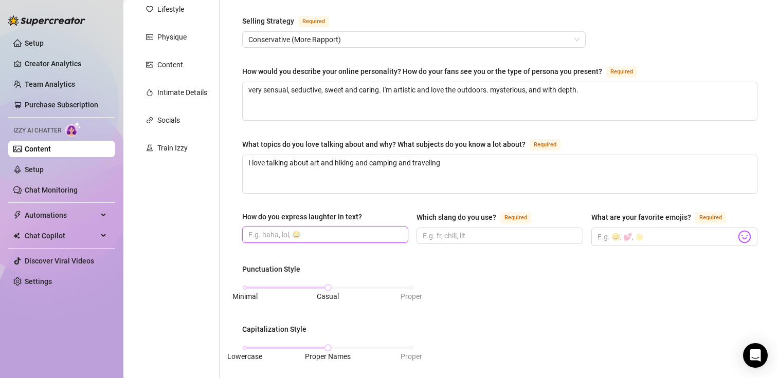
click at [327, 236] on input "How do you express laughter in text?" at bounding box center [324, 234] width 152 height 11
drag, startPoint x: 327, startPoint y: 236, endPoint x: 303, endPoint y: 237, distance: 24.2
click at [303, 237] on input "hahaha," at bounding box center [324, 234] width 152 height 11
click at [438, 236] on input "Which slang do you use? Required" at bounding box center [498, 235] width 152 height 11
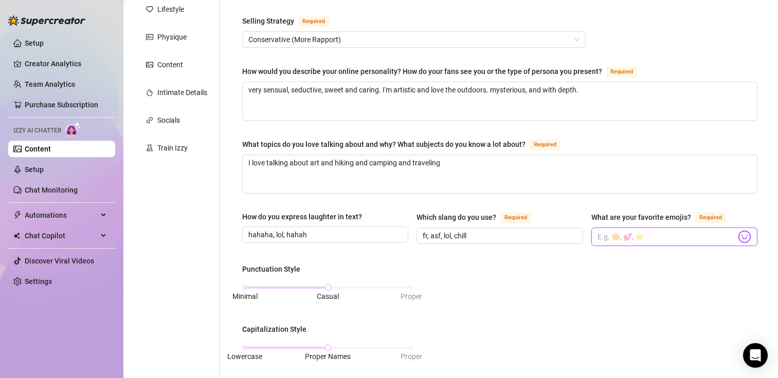
click at [645, 235] on input "What are your favorite emojis? Required" at bounding box center [666, 236] width 138 height 13
click at [738, 236] on img at bounding box center [744, 236] width 13 height 13
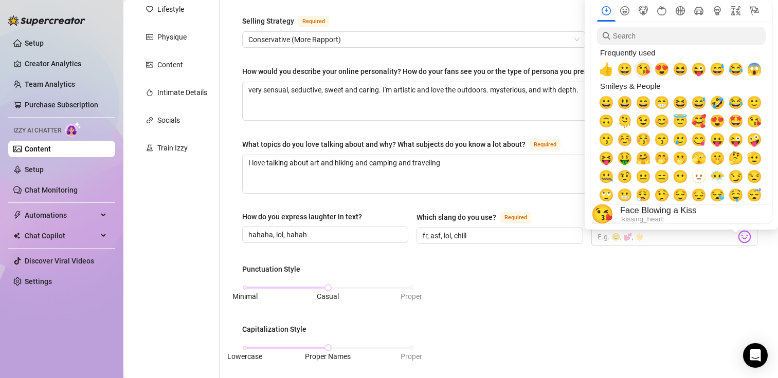
click at [649, 72] on span "😘" at bounding box center [642, 69] width 15 height 14
click at [698, 106] on span "😅" at bounding box center [698, 103] width 15 height 14
click at [731, 104] on span "😂" at bounding box center [735, 103] width 15 height 14
click at [663, 68] on span "😍" at bounding box center [661, 69] width 15 height 14
click at [639, 158] on span "🤗" at bounding box center [642, 158] width 15 height 14
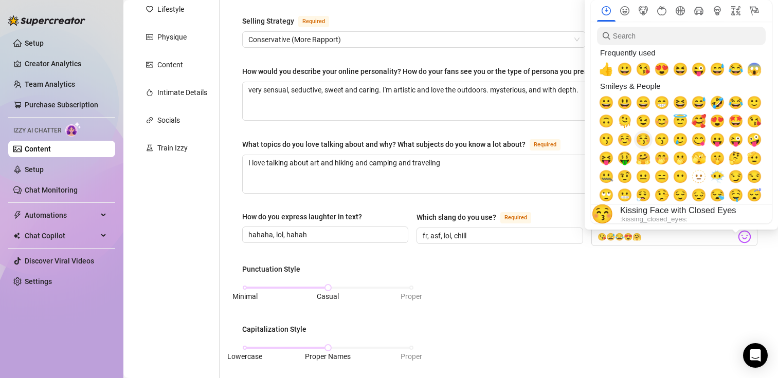
click at [637, 137] on span "😚" at bounding box center [642, 140] width 15 height 14
click at [718, 178] on span "😶‍🌫️" at bounding box center [716, 177] width 15 height 14
click at [626, 138] on span "☺️" at bounding box center [624, 140] width 15 height 14
click at [642, 140] on span "😚" at bounding box center [642, 140] width 15 height 14
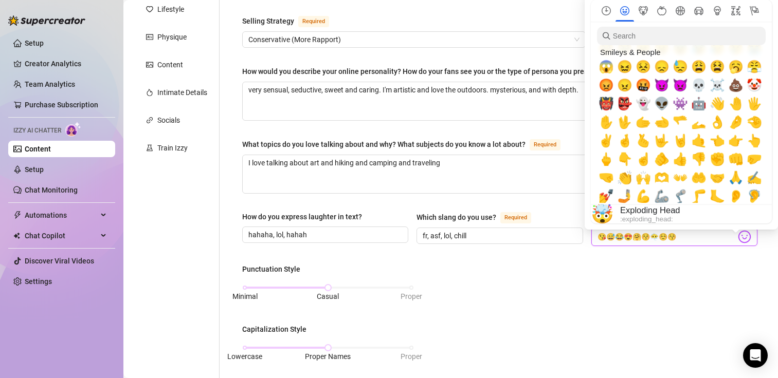
scroll to position [222, 0]
click at [684, 105] on span "👾" at bounding box center [679, 103] width 15 height 14
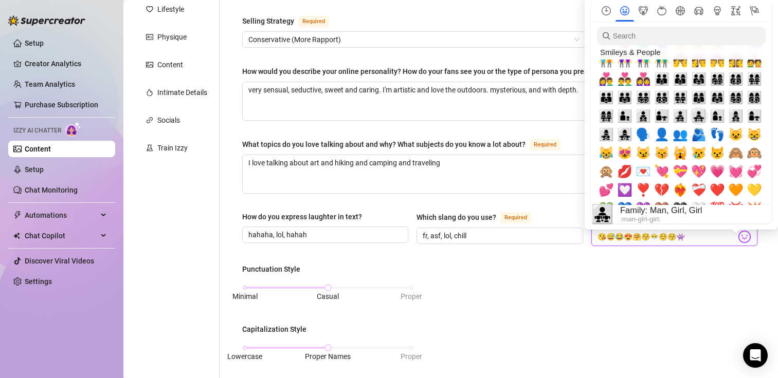
scroll to position [930, 0]
click at [661, 157] on span "😽" at bounding box center [661, 153] width 15 height 14
click at [643, 155] on span "😼" at bounding box center [642, 153] width 15 height 14
click at [622, 152] on span "😻" at bounding box center [624, 153] width 15 height 14
click at [612, 156] on span "😹" at bounding box center [605, 153] width 15 height 14
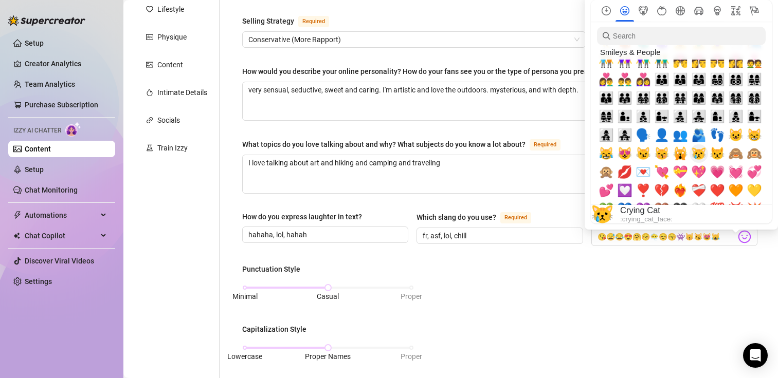
click at [702, 154] on span "😿" at bounding box center [698, 153] width 15 height 14
click at [749, 136] on span "😸" at bounding box center [753, 135] width 15 height 14
click at [735, 136] on span "😺" at bounding box center [735, 135] width 15 height 14
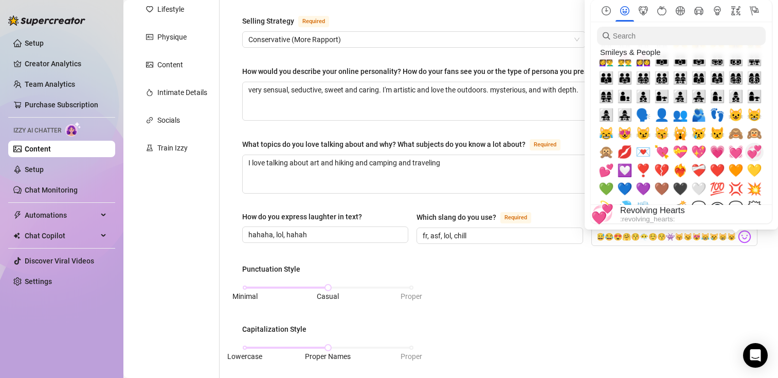
click at [758, 158] on span "💞" at bounding box center [753, 152] width 15 height 14
click at [646, 170] on span "❣️" at bounding box center [642, 170] width 15 height 14
click at [723, 172] on span "❤️" at bounding box center [716, 170] width 15 height 14
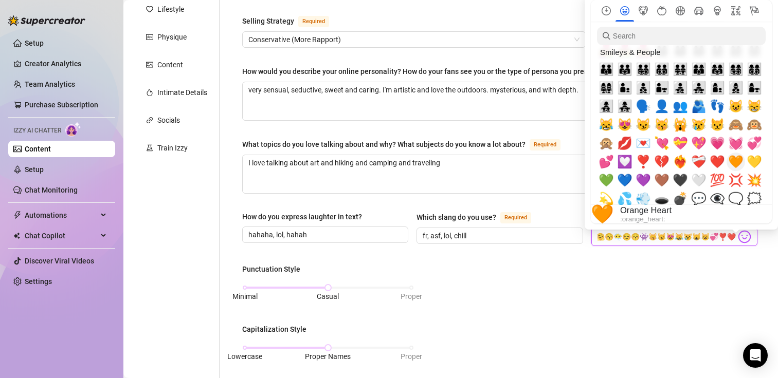
scroll to position [959, 0]
click at [743, 161] on span "🧡" at bounding box center [735, 161] width 15 height 14
click at [756, 163] on span "💛" at bounding box center [753, 161] width 15 height 14
click at [610, 161] on span "💕" at bounding box center [605, 161] width 15 height 14
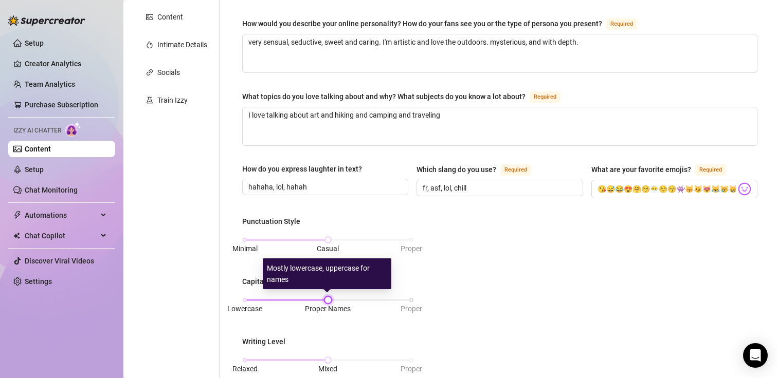
click at [325, 298] on div at bounding box center [327, 300] width 5 height 5
drag, startPoint x: 325, startPoint y: 296, endPoint x: 173, endPoint y: 286, distance: 153.0
click at [173, 286] on div "Personal Info Chatting Lifestyle Physique Content Intimate Details Socials Trai…" at bounding box center [451, 274] width 634 height 757
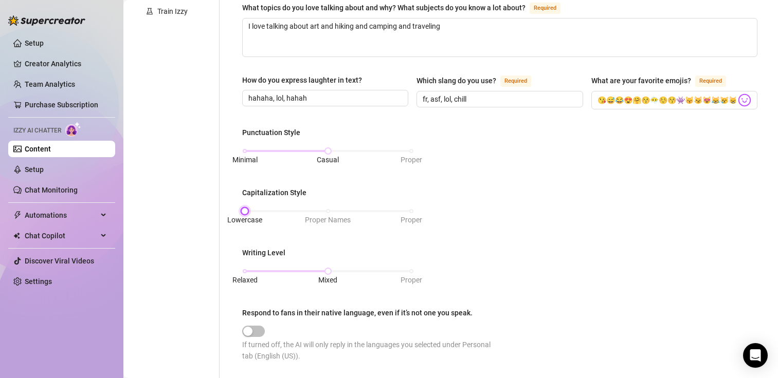
scroll to position [291, 0]
click at [272, 205] on div "Lowercase Proper Names Proper" at bounding box center [328, 215] width 172 height 27
drag, startPoint x: 248, startPoint y: 211, endPoint x: 306, endPoint y: 208, distance: 57.6
click at [306, 208] on div "Lowercase Proper Names Proper" at bounding box center [328, 211] width 167 height 6
drag, startPoint x: 330, startPoint y: 272, endPoint x: 263, endPoint y: 267, distance: 67.5
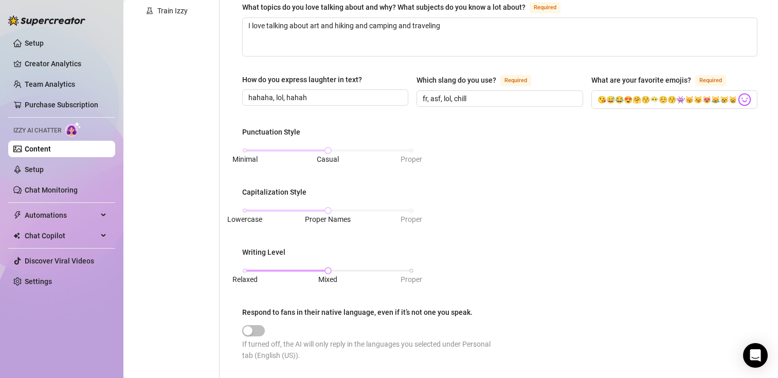
click at [263, 268] on div "Relaxed Mixed Proper" at bounding box center [328, 271] width 167 height 6
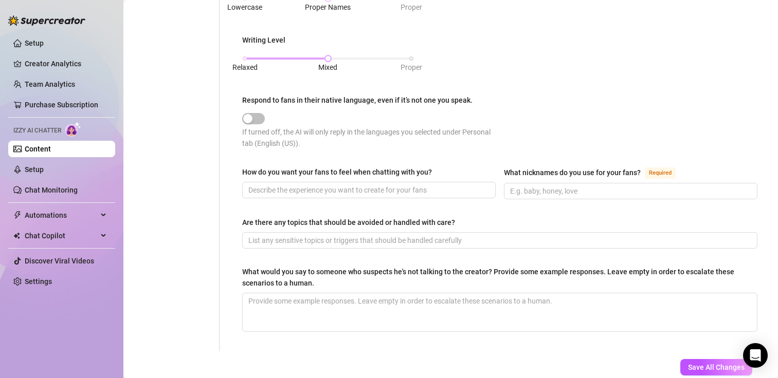
scroll to position [504, 0]
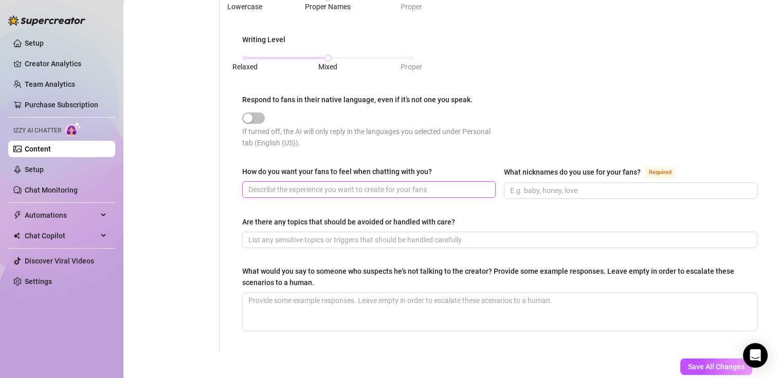
click at [301, 188] on input "How do you want your fans to feel when chatting with you?" at bounding box center [367, 189] width 239 height 11
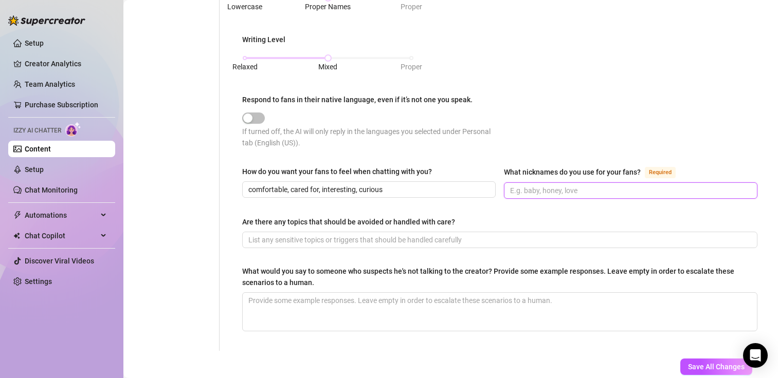
click at [541, 187] on input "What nicknames do you use for your fans? Required" at bounding box center [629, 190] width 239 height 11
drag, startPoint x: 523, startPoint y: 183, endPoint x: 574, endPoint y: 184, distance: 51.4
click at [574, 185] on input "babe, baby" at bounding box center [629, 190] width 239 height 11
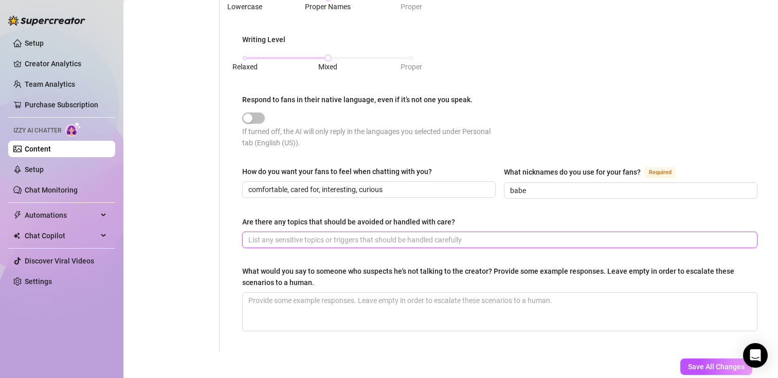
click at [404, 243] on input "Are there any topics that should be avoided or handled with care?" at bounding box center [498, 239] width 501 height 11
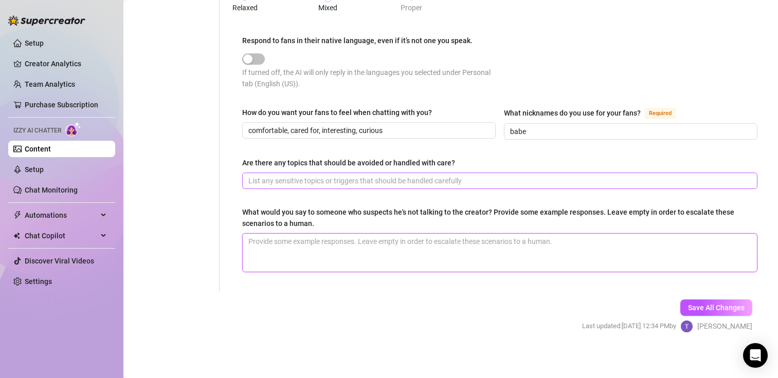
scroll to position [563, 0]
click at [404, 243] on textarea "What would you say to someone who suspects he's not talking to the creator? Pro…" at bounding box center [500, 252] width 514 height 38
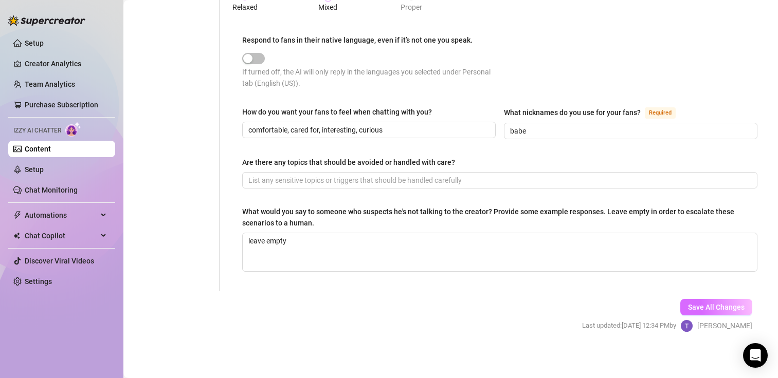
click at [704, 303] on span "Save All Changes" at bounding box center [716, 307] width 57 height 8
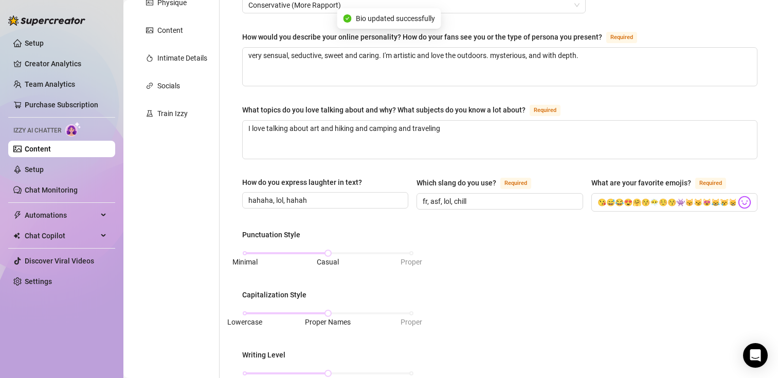
scroll to position [0, 0]
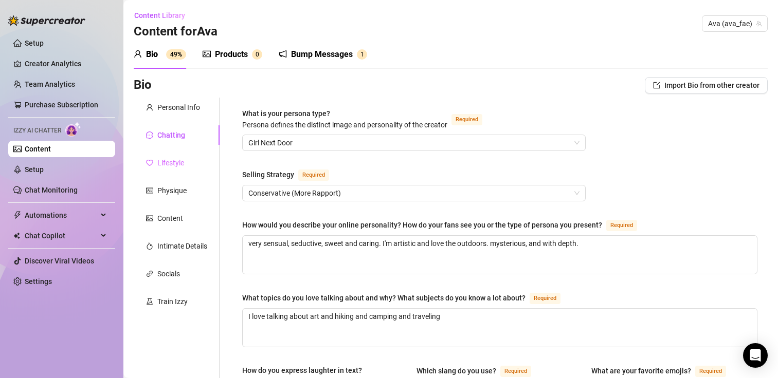
click at [201, 167] on div "Lifestyle" at bounding box center [177, 163] width 86 height 20
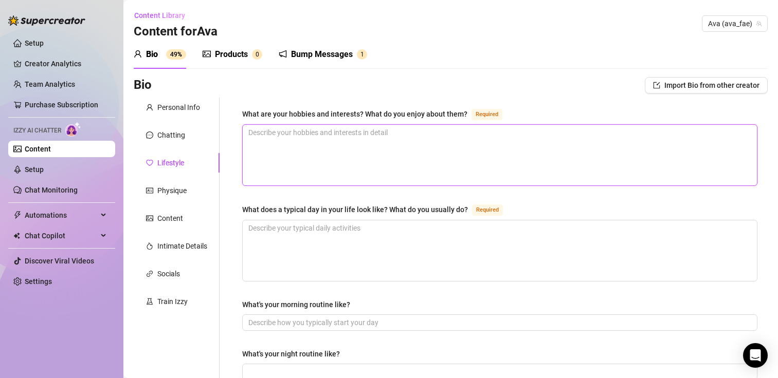
click at [272, 160] on textarea "What are your hobbies and interests? What do you enjoy about them? Required" at bounding box center [500, 155] width 514 height 61
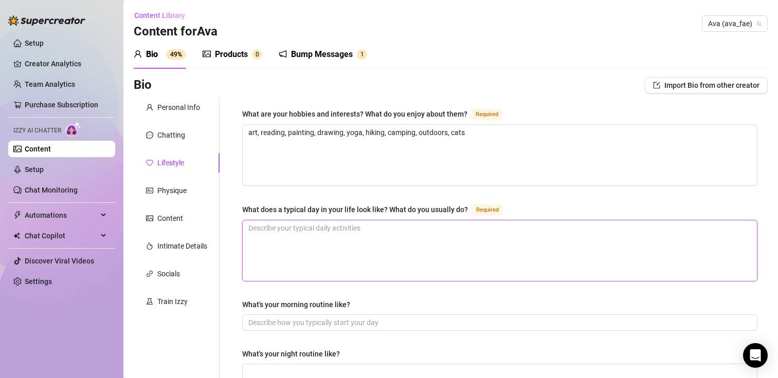
click at [319, 233] on textarea "What does a typical day in your life look like? What do you usually do? Required" at bounding box center [500, 250] width 514 height 61
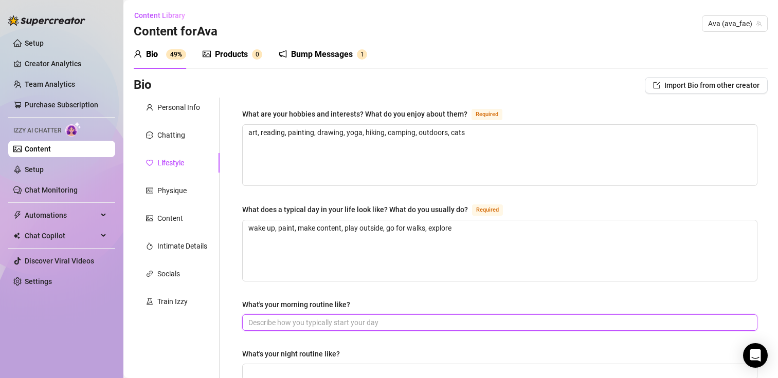
click at [330, 322] on input "What's your morning routine like?" at bounding box center [498, 322] width 501 height 11
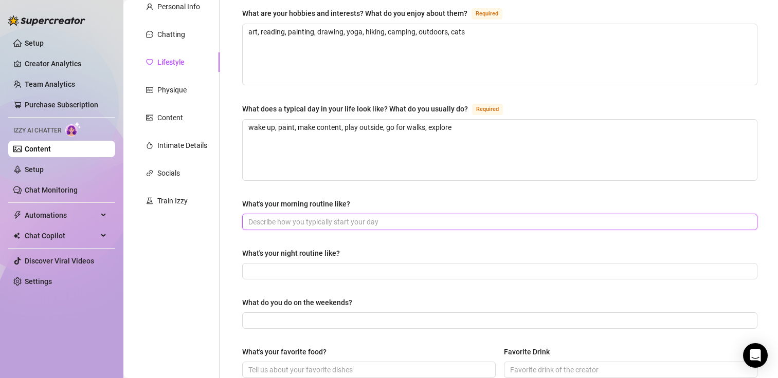
scroll to position [102, 0]
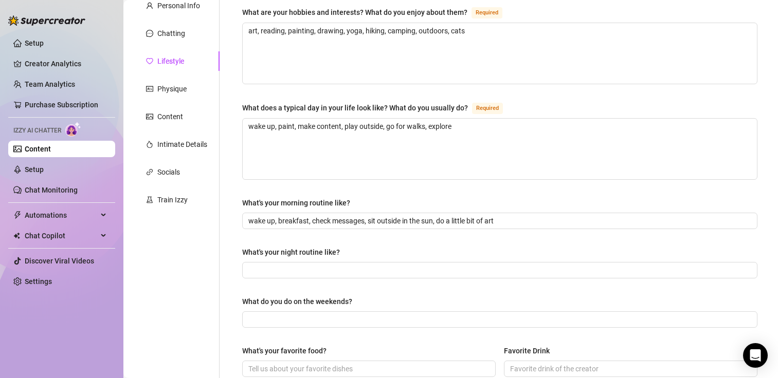
click at [321, 260] on div "What's your night routine like?" at bounding box center [499, 254] width 515 height 15
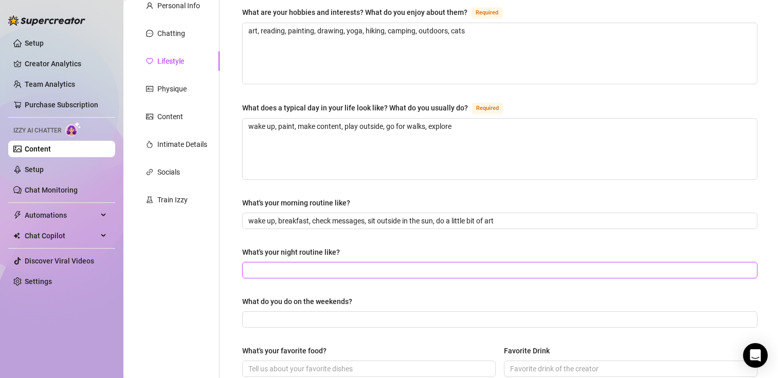
click at [312, 265] on input "What's your night routine like?" at bounding box center [498, 270] width 501 height 11
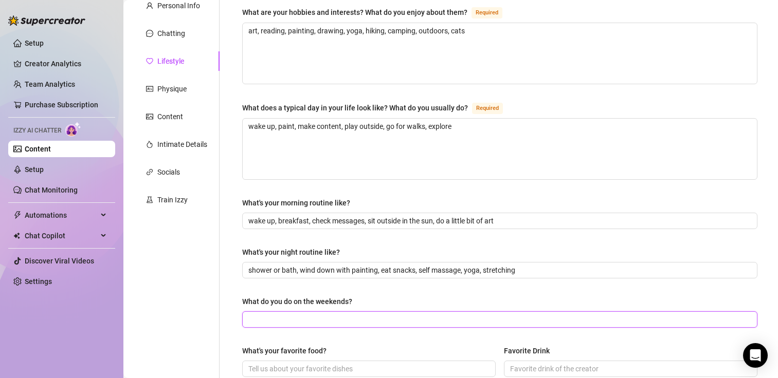
click at [283, 320] on input "What do you do on the weekends?" at bounding box center [498, 319] width 501 height 11
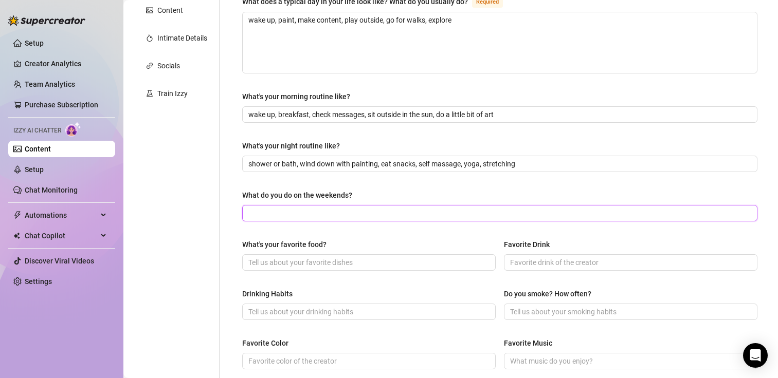
scroll to position [209, 0]
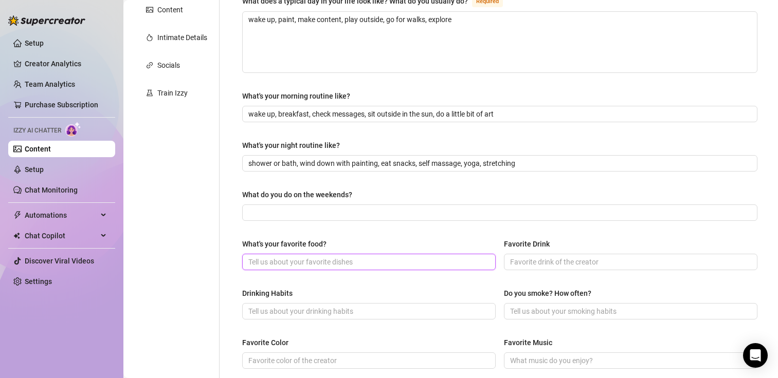
click at [295, 266] on input "What's your favorite food?" at bounding box center [367, 261] width 239 height 11
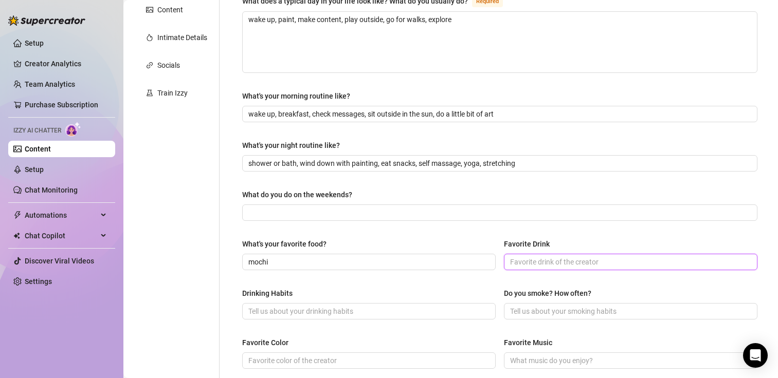
click at [531, 262] on input "Favorite Drink" at bounding box center [629, 261] width 239 height 11
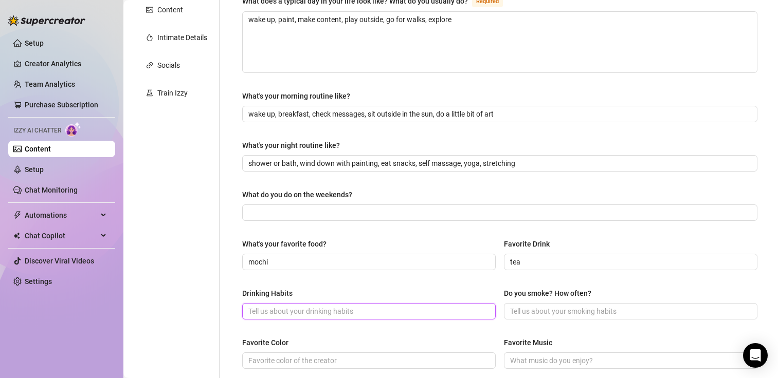
click at [381, 313] on input "Drinking Habits" at bounding box center [367, 311] width 239 height 11
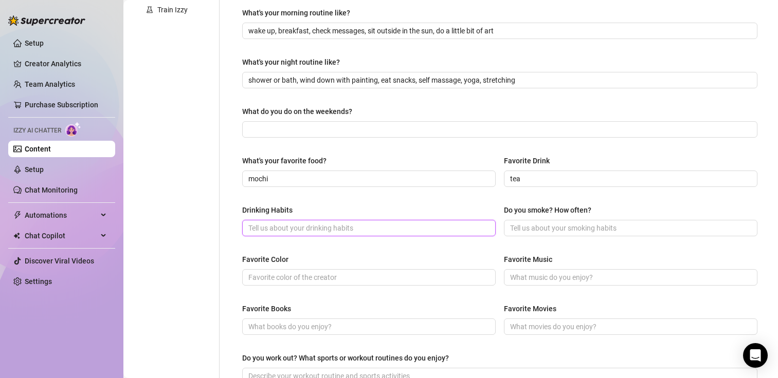
scroll to position [292, 0]
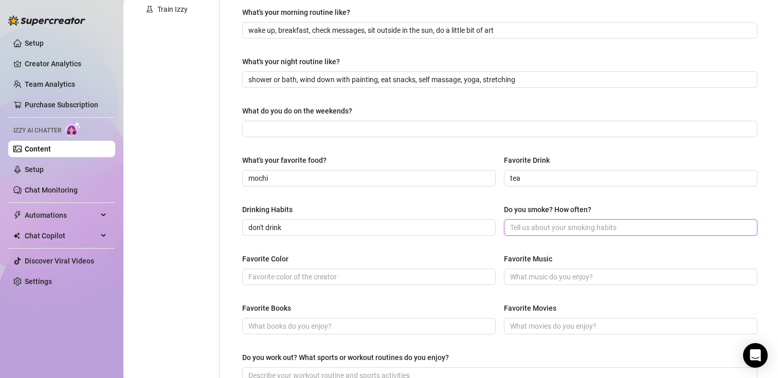
click at [548, 225] on input "Do you smoke? How often?" at bounding box center [629, 227] width 239 height 11
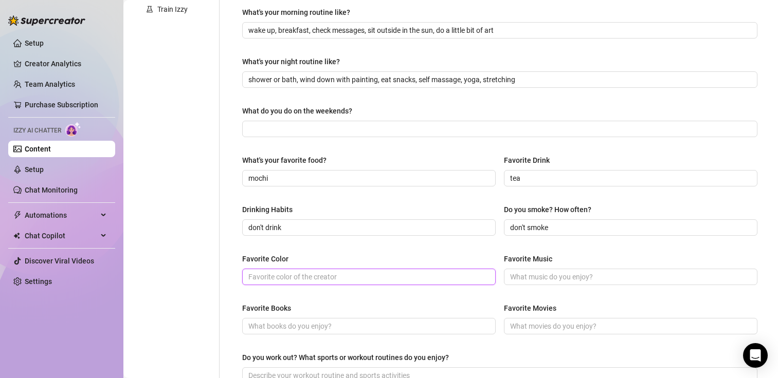
click at [426, 272] on input "Favorite Color" at bounding box center [367, 276] width 239 height 11
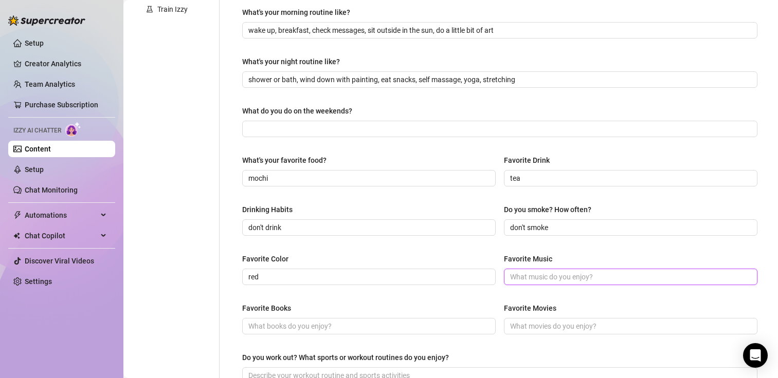
click at [570, 279] on input "Favorite Music" at bounding box center [629, 276] width 239 height 11
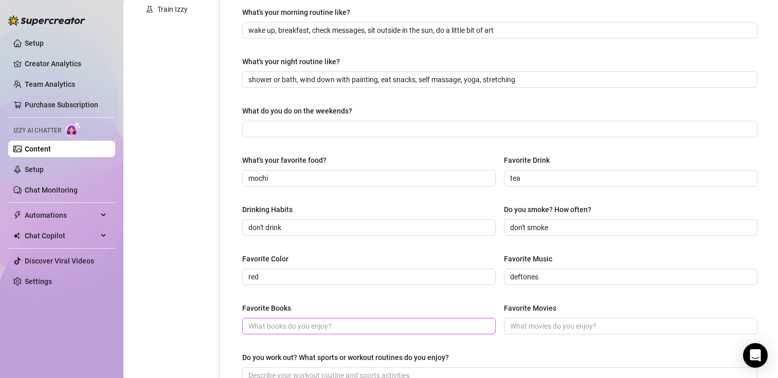
click at [375, 332] on span at bounding box center [368, 326] width 253 height 16
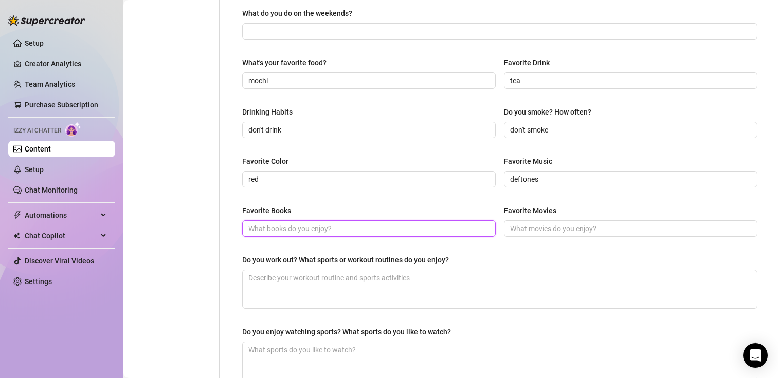
scroll to position [384, 0]
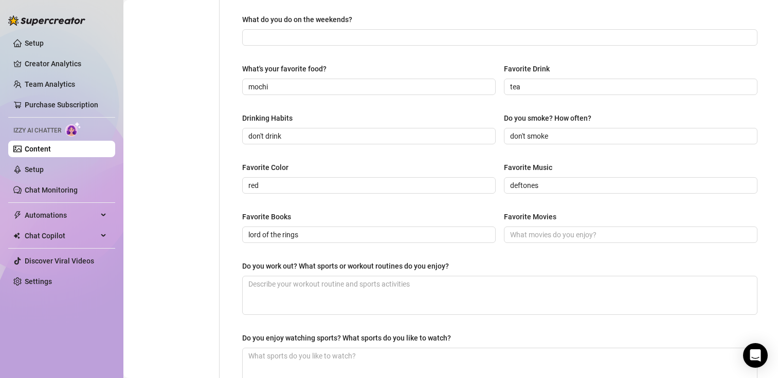
click at [546, 225] on div "Favorite Movies" at bounding box center [630, 218] width 253 height 15
click at [541, 232] on input "Favorite Movies" at bounding box center [629, 234] width 239 height 11
click at [400, 293] on textarea "Do you work out? What sports or workout routines do you enjoy?" at bounding box center [500, 296] width 514 height 38
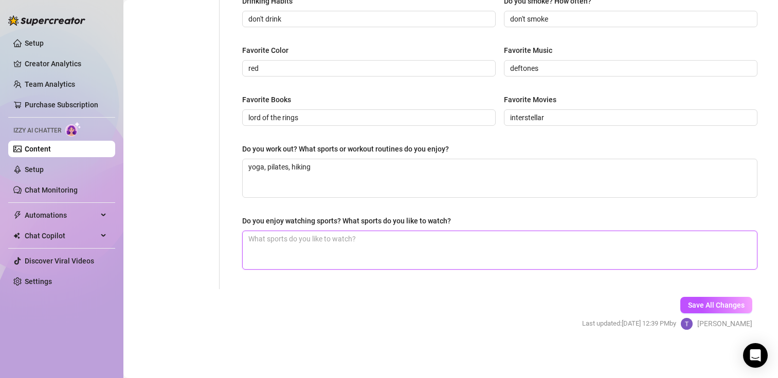
click at [559, 251] on textarea "Do you enjoy watching sports? What sports do you like to watch?" at bounding box center [500, 250] width 514 height 38
click at [688, 305] on span "Save All Changes" at bounding box center [716, 305] width 57 height 8
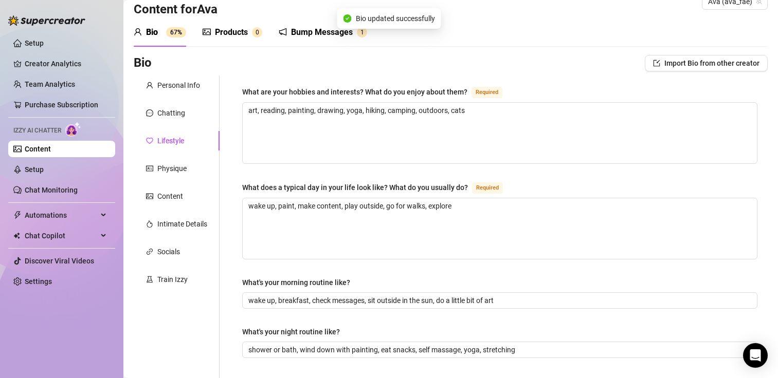
scroll to position [0, 0]
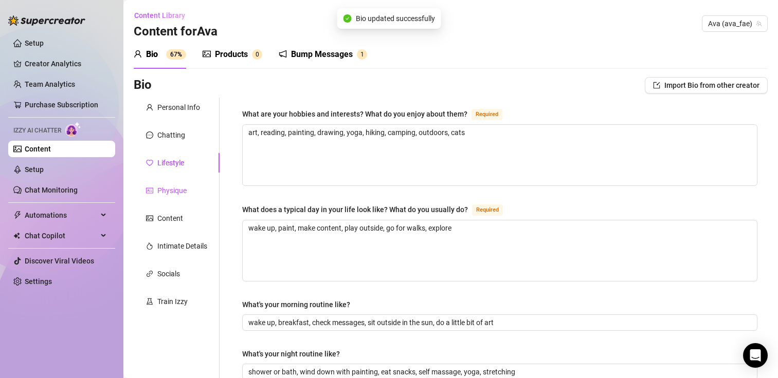
click at [176, 195] on div "Physique" at bounding box center [171, 190] width 29 height 11
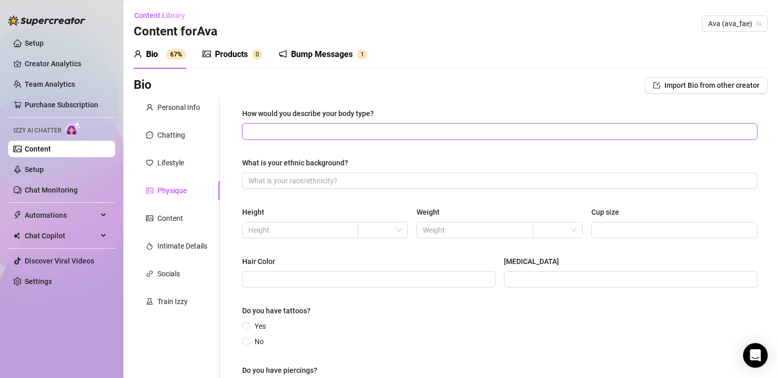
click at [305, 129] on input "How would you describe your body type?" at bounding box center [498, 131] width 501 height 11
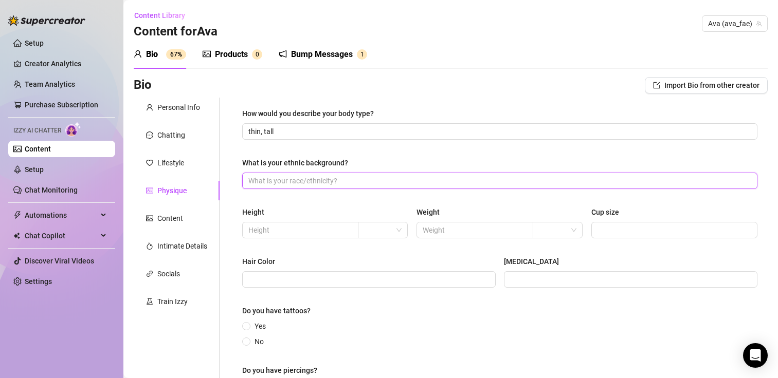
click at [308, 177] on input "What is your ethnic background?" at bounding box center [498, 180] width 501 height 11
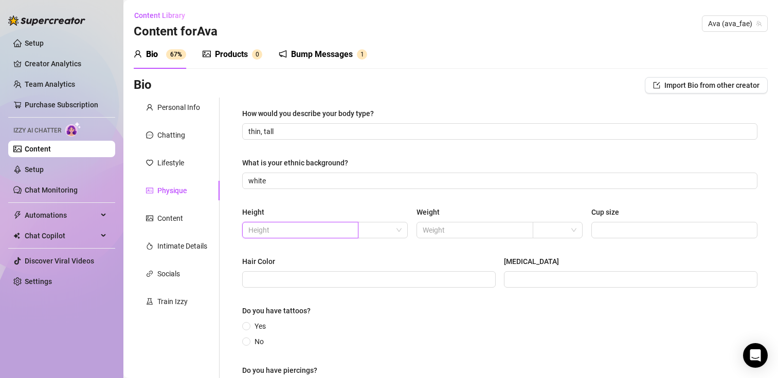
click at [308, 234] on input "text" at bounding box center [299, 230] width 102 height 11
click at [389, 225] on input "search" at bounding box center [378, 230] width 28 height 15
click at [378, 267] on div "ft" at bounding box center [380, 267] width 32 height 11
click at [449, 232] on input "text" at bounding box center [473, 230] width 102 height 11
click at [299, 236] on span "5" at bounding box center [300, 230] width 116 height 16
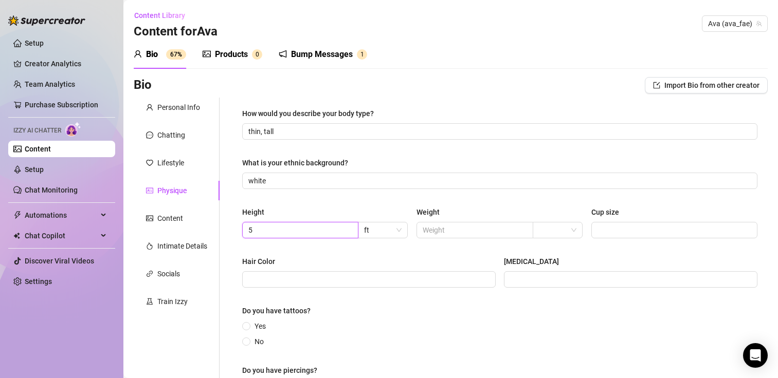
click at [300, 229] on input "5" at bounding box center [299, 230] width 102 height 11
click at [376, 231] on span "ft" at bounding box center [383, 230] width 38 height 15
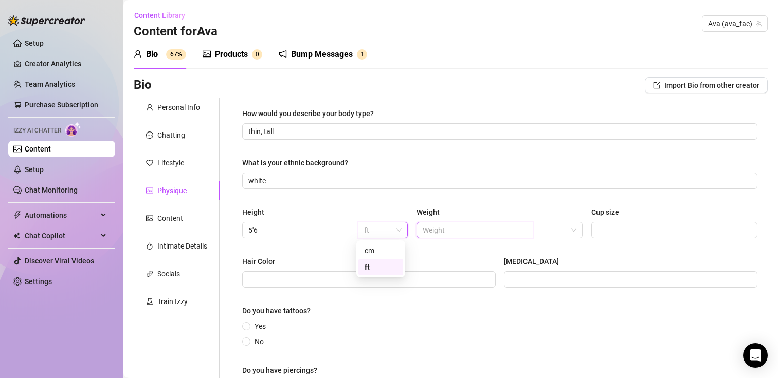
click at [444, 229] on input "text" at bounding box center [473, 230] width 102 height 11
click at [568, 229] on span at bounding box center [558, 230] width 38 height 15
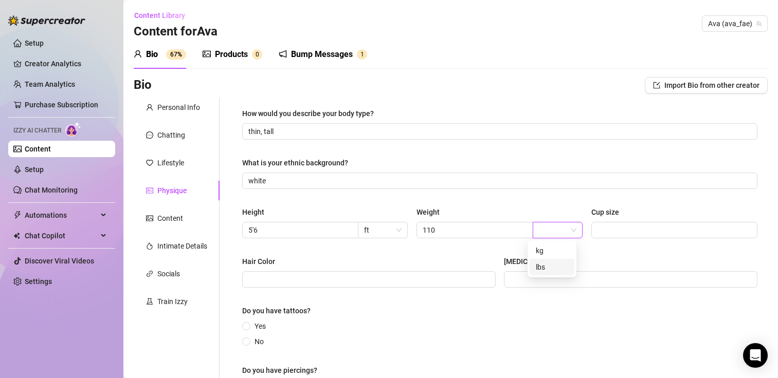
click at [556, 267] on div "lbs" at bounding box center [552, 267] width 32 height 11
click at [611, 231] on input "Cup size" at bounding box center [673, 230] width 152 height 11
click at [307, 291] on div "Hair Color Eye Color" at bounding box center [499, 276] width 515 height 41
click at [307, 286] on span at bounding box center [368, 279] width 253 height 16
click at [510, 279] on input "Eye Color" at bounding box center [629, 279] width 239 height 11
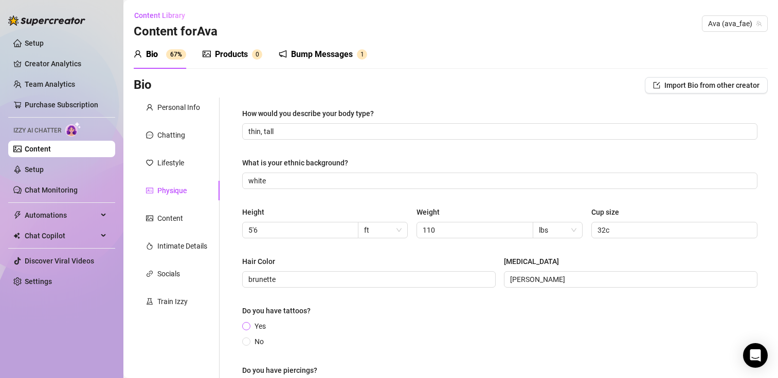
click at [249, 321] on label "Yes" at bounding box center [256, 326] width 28 height 11
click at [249, 324] on input "Yes" at bounding box center [247, 327] width 4 height 7
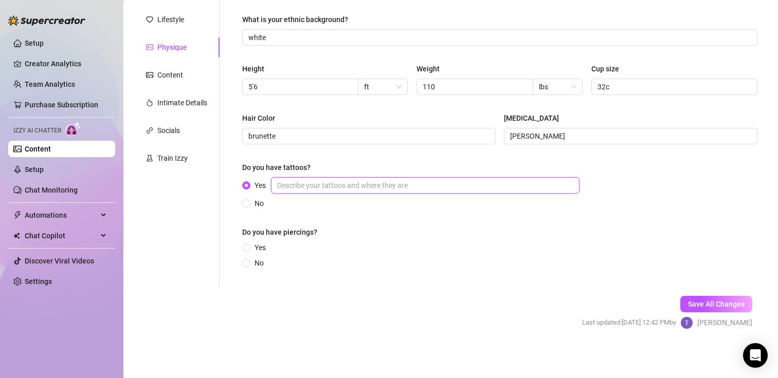
click at [341, 189] on input "Yes" at bounding box center [425, 185] width 308 height 16
click at [249, 245] on span at bounding box center [246, 248] width 8 height 8
click at [249, 245] on input "Yes" at bounding box center [247, 248] width 4 height 7
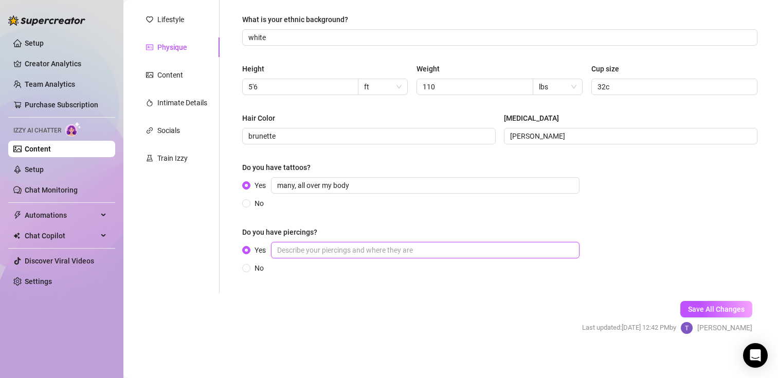
click at [335, 256] on input "Yes" at bounding box center [425, 250] width 308 height 16
click at [703, 302] on button "Save All Changes" at bounding box center [716, 309] width 72 height 16
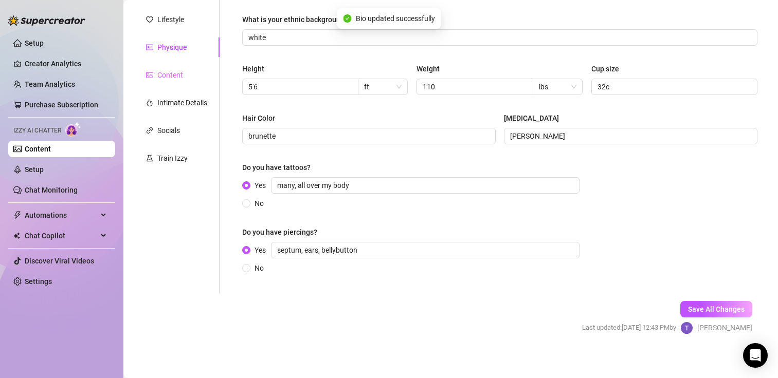
click at [181, 84] on div "Content" at bounding box center [177, 75] width 86 height 20
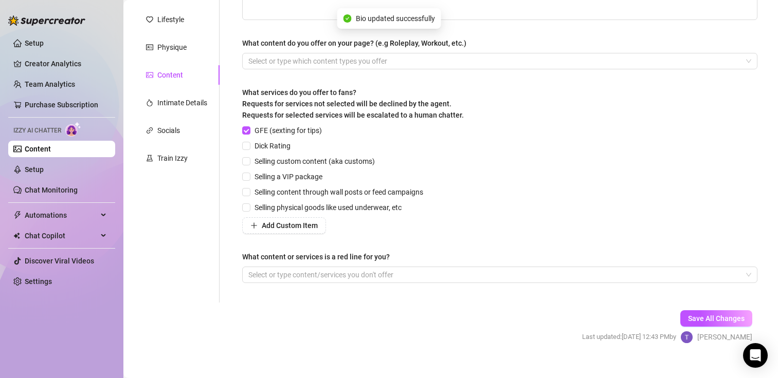
scroll to position [0, 0]
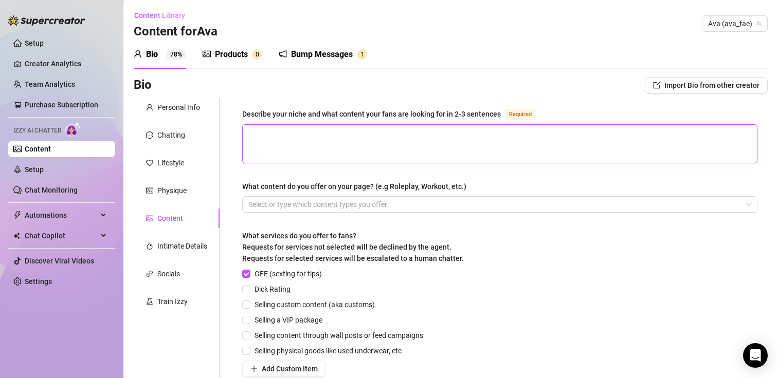
click at [322, 144] on textarea "Describe your niche and what content your fans are looking for in 2-3 sentences…" at bounding box center [500, 144] width 514 height 38
